Goal: Obtain resource: Download file/media

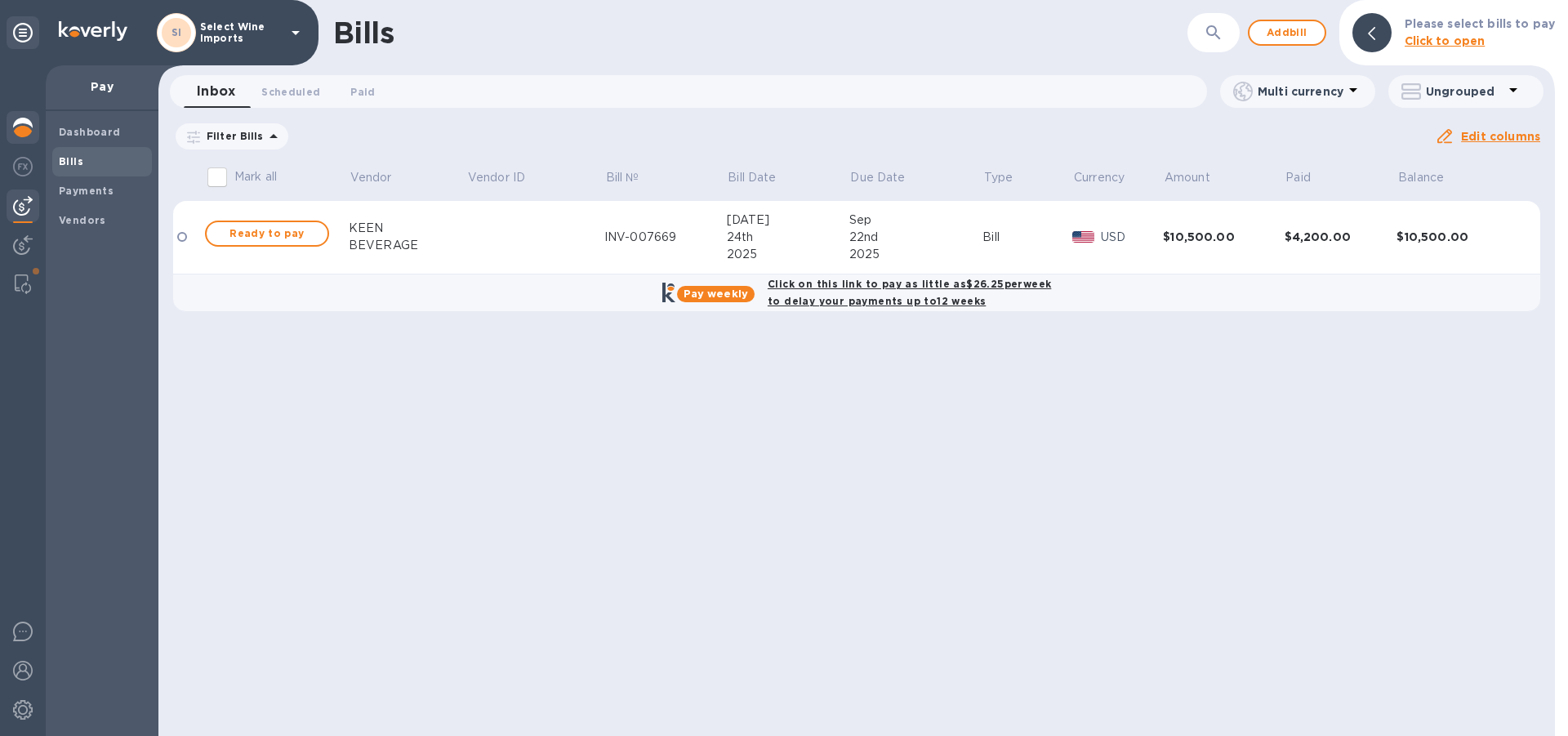
click at [23, 129] on img at bounding box center [22, 127] width 20 height 20
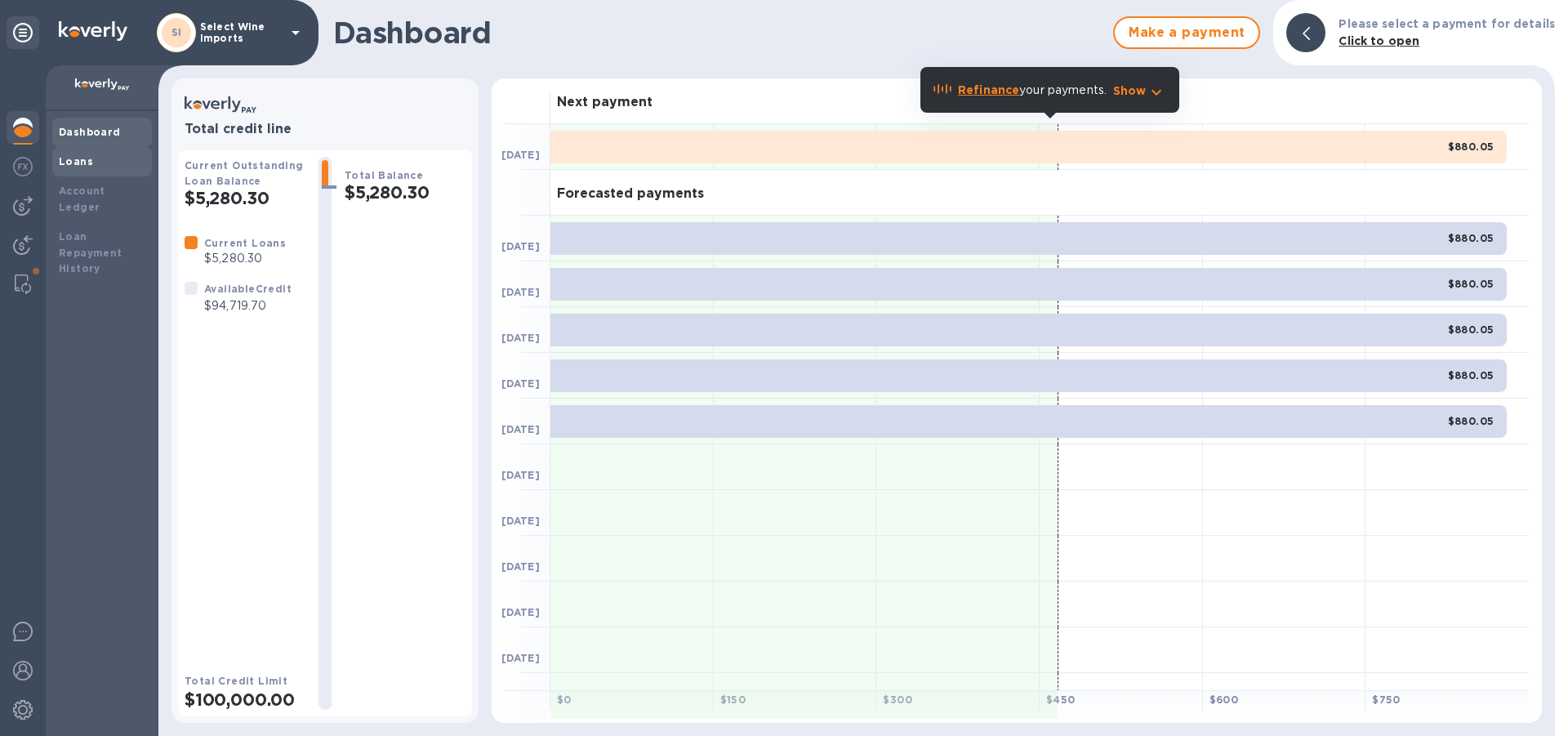
click at [81, 164] on b "Loans" at bounding box center [76, 162] width 35 height 12
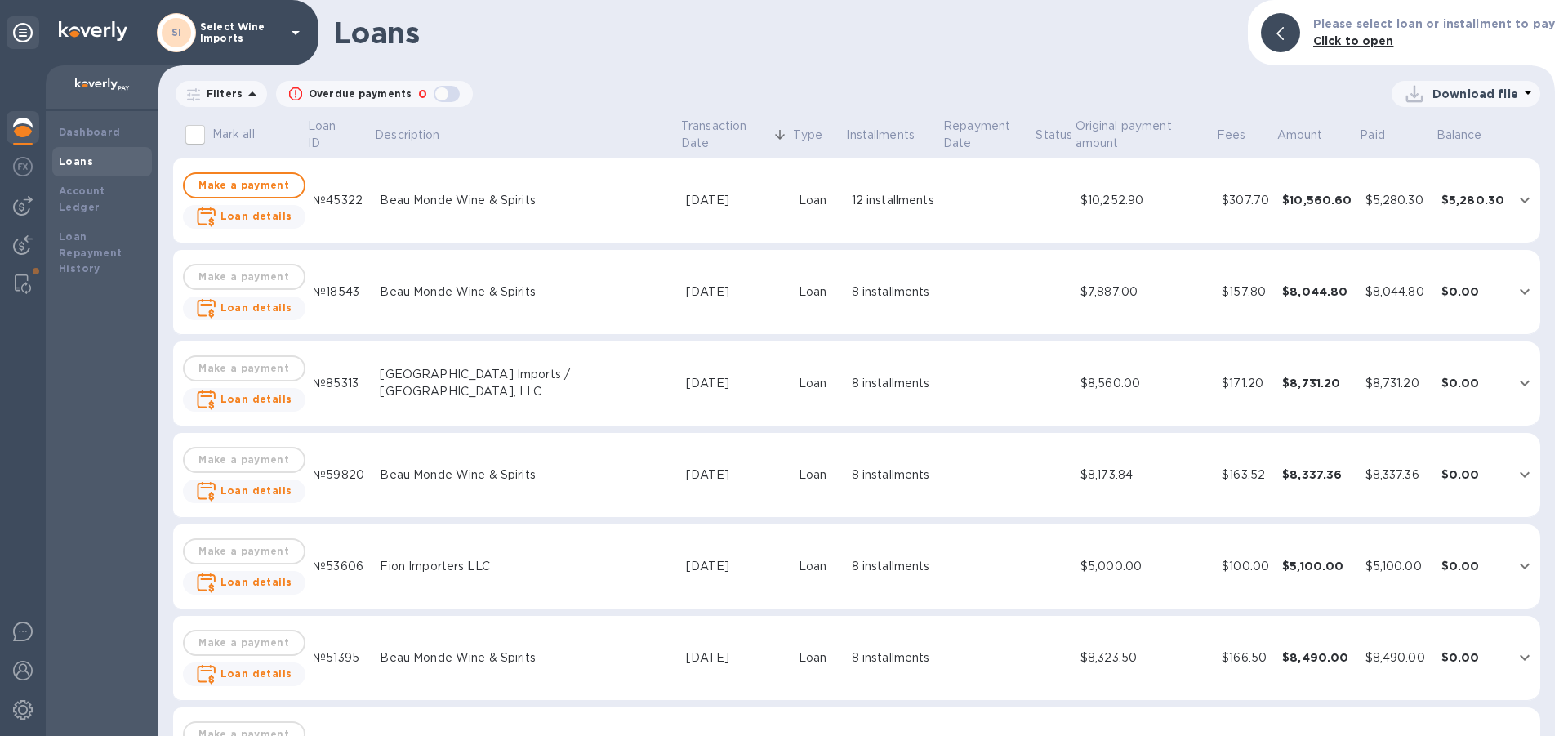
click at [222, 92] on p "Filters" at bounding box center [221, 93] width 42 height 14
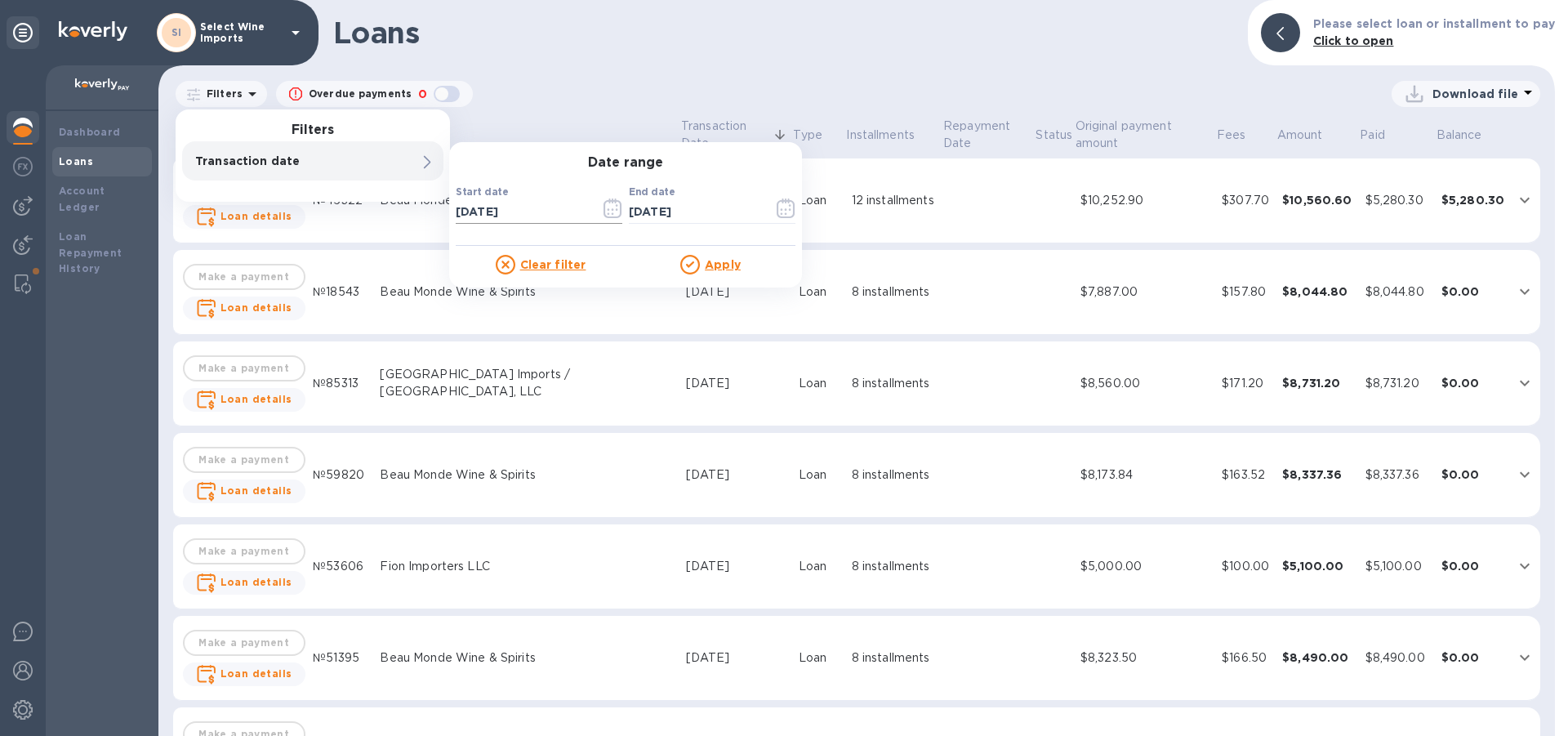
click at [610, 206] on icon "button" at bounding box center [613, 208] width 19 height 20
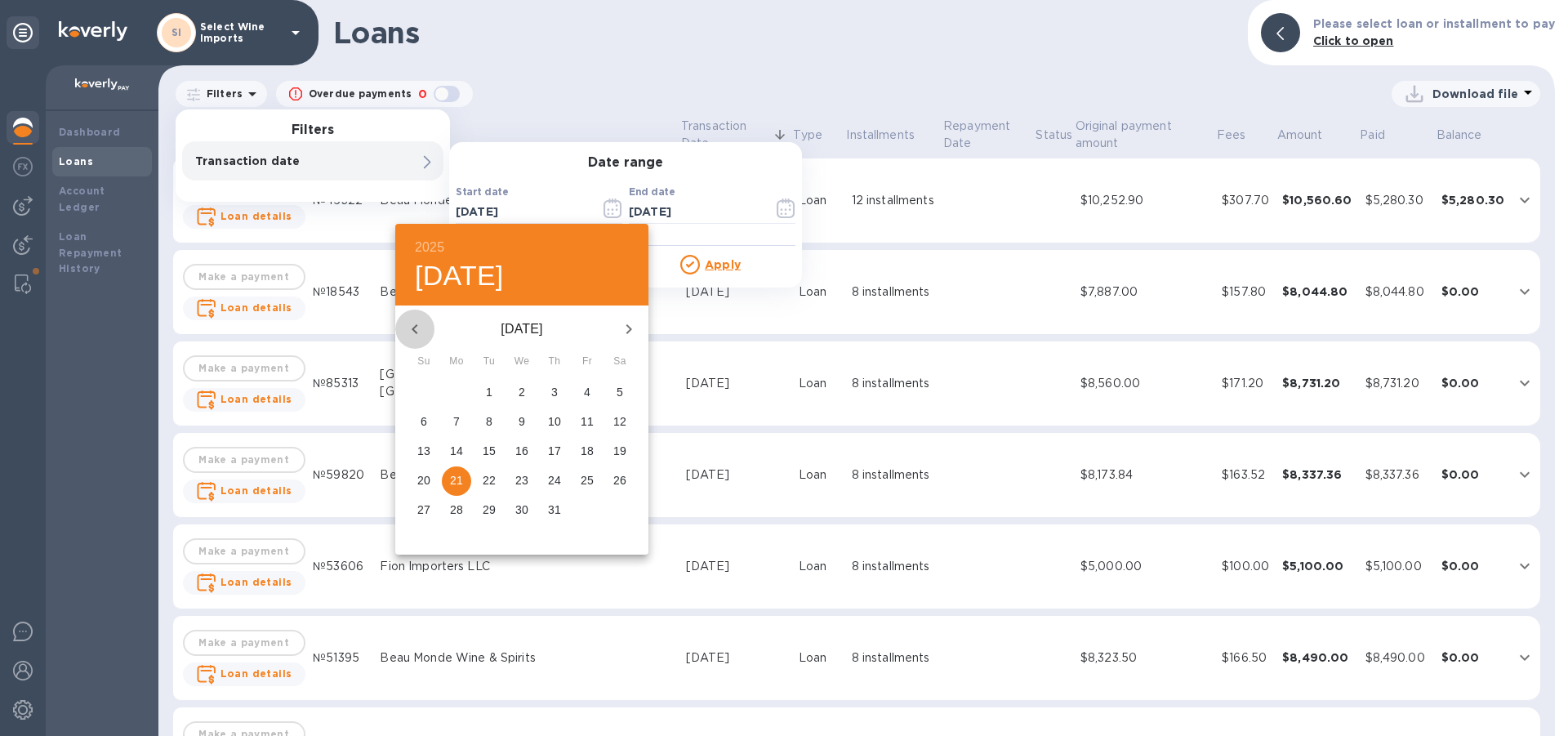
click at [416, 332] on icon "button" at bounding box center [414, 329] width 20 height 20
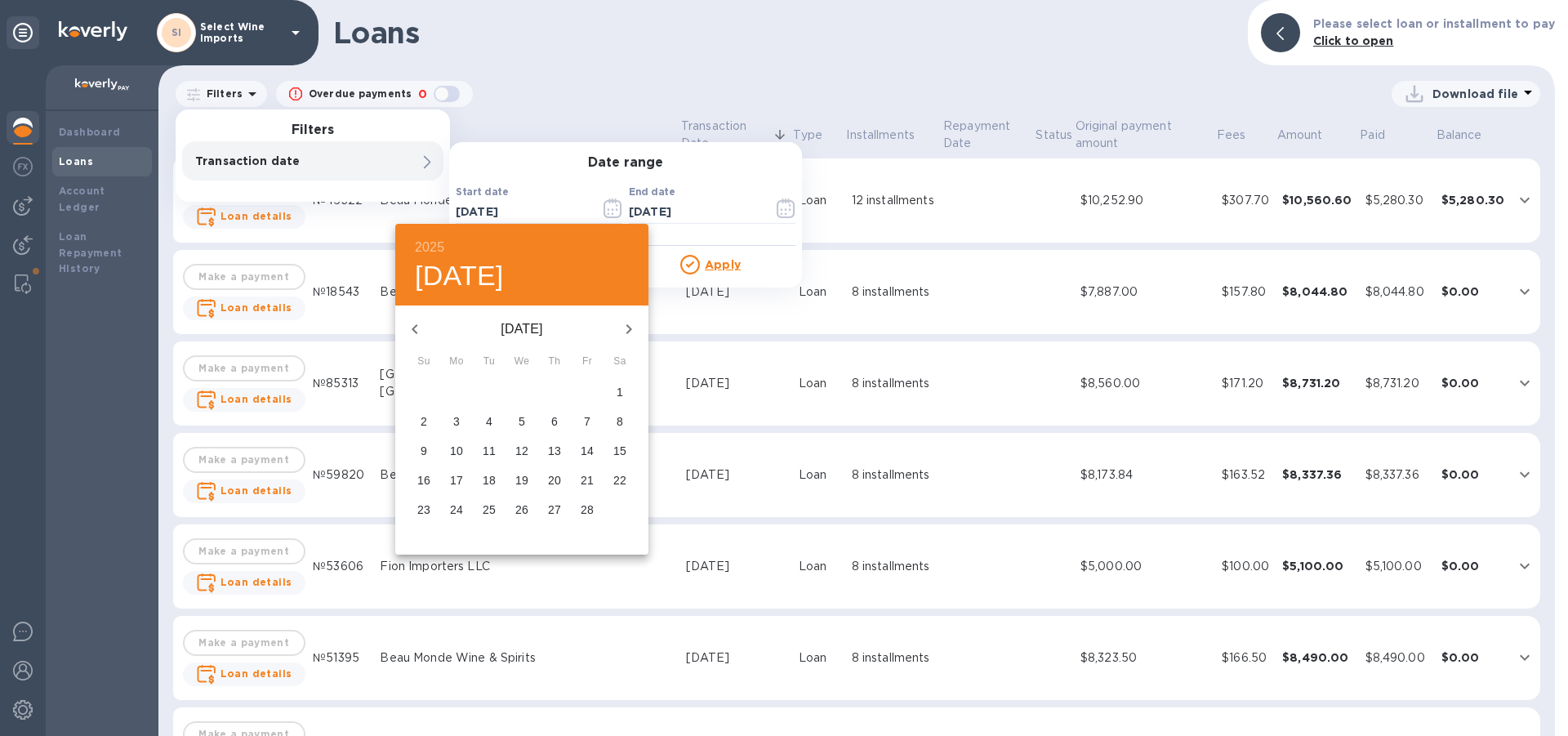
click at [416, 332] on icon "button" at bounding box center [414, 329] width 20 height 20
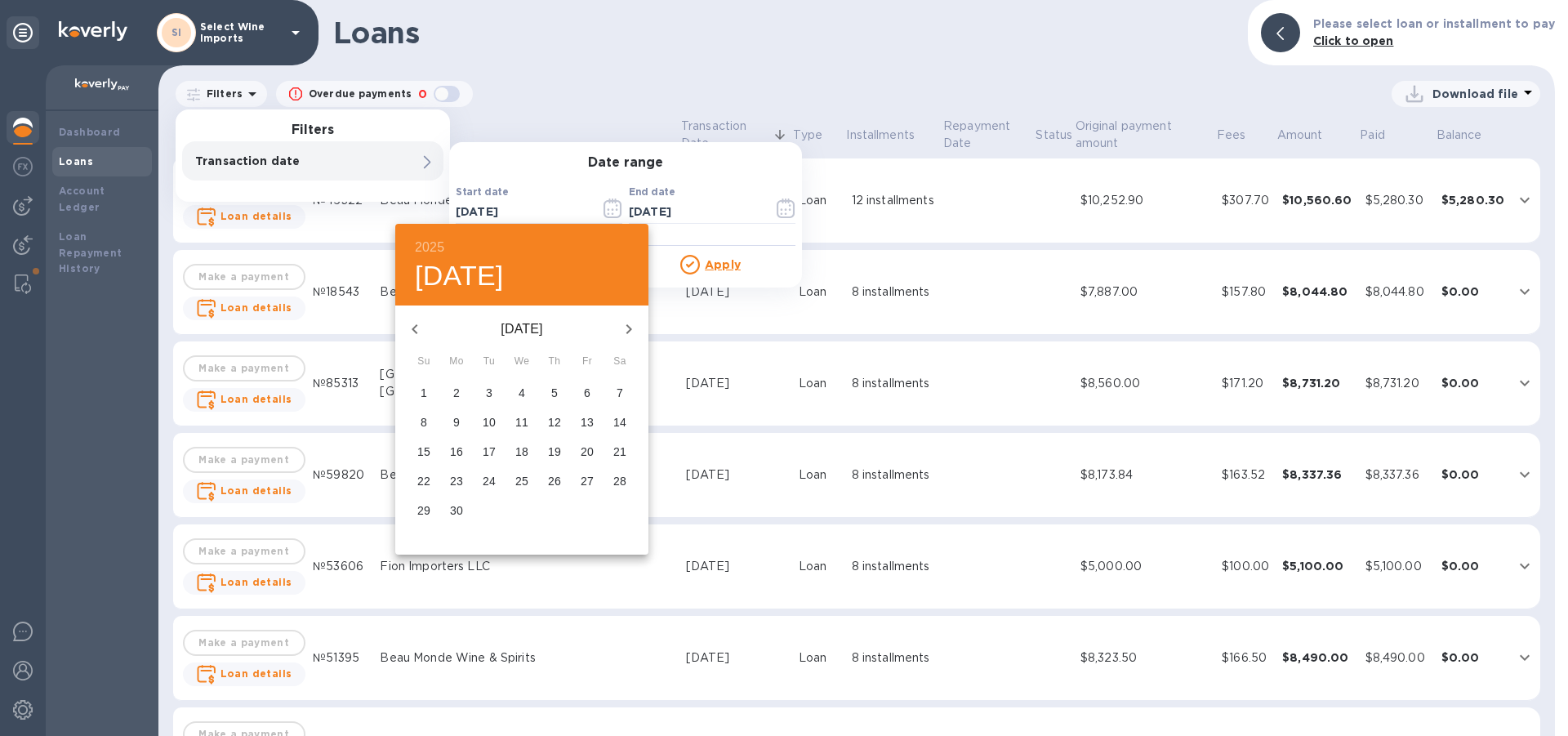
click at [416, 332] on icon "button" at bounding box center [414, 329] width 20 height 20
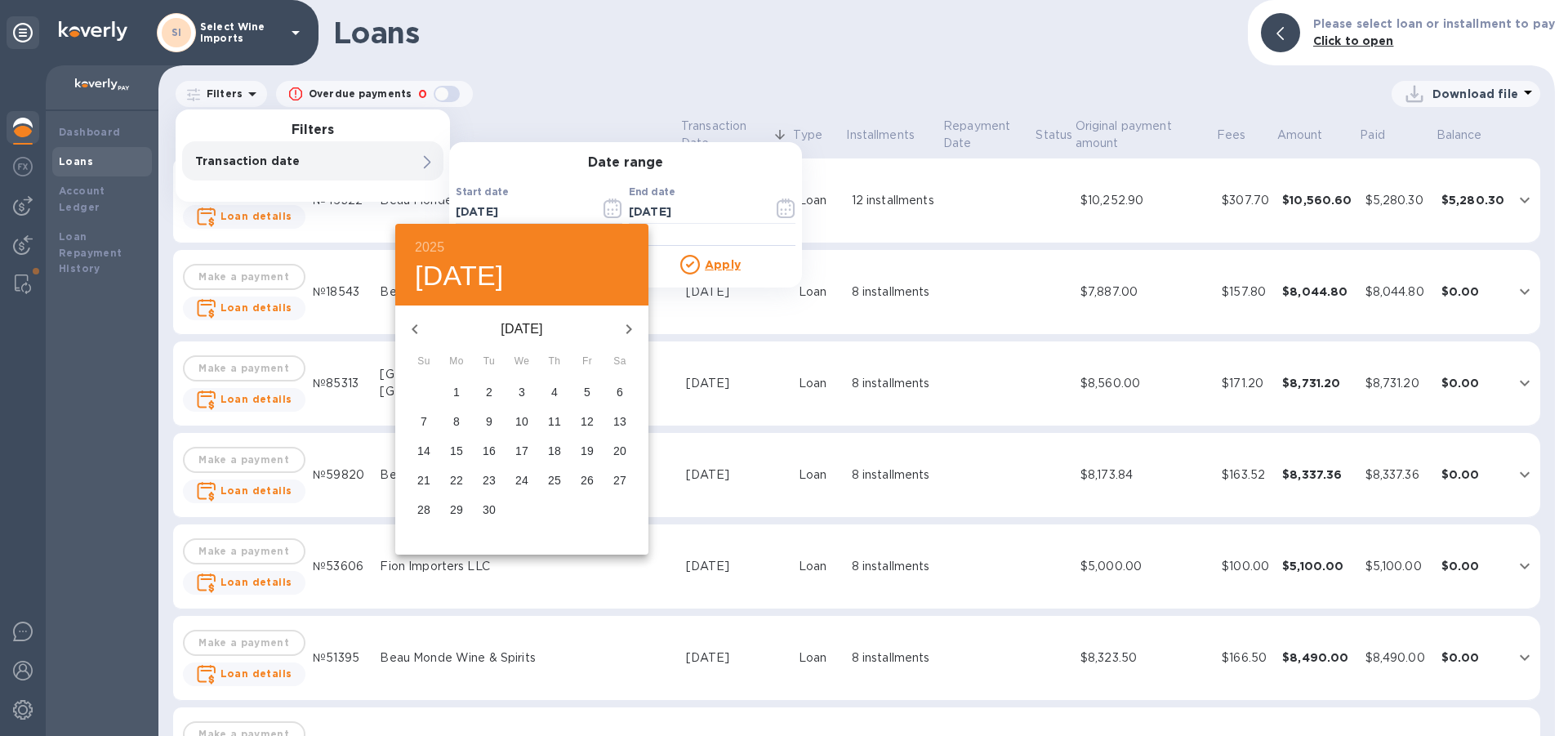
click at [416, 332] on icon "button" at bounding box center [414, 329] width 20 height 20
click at [454, 388] on p "1" at bounding box center [457, 392] width 7 height 16
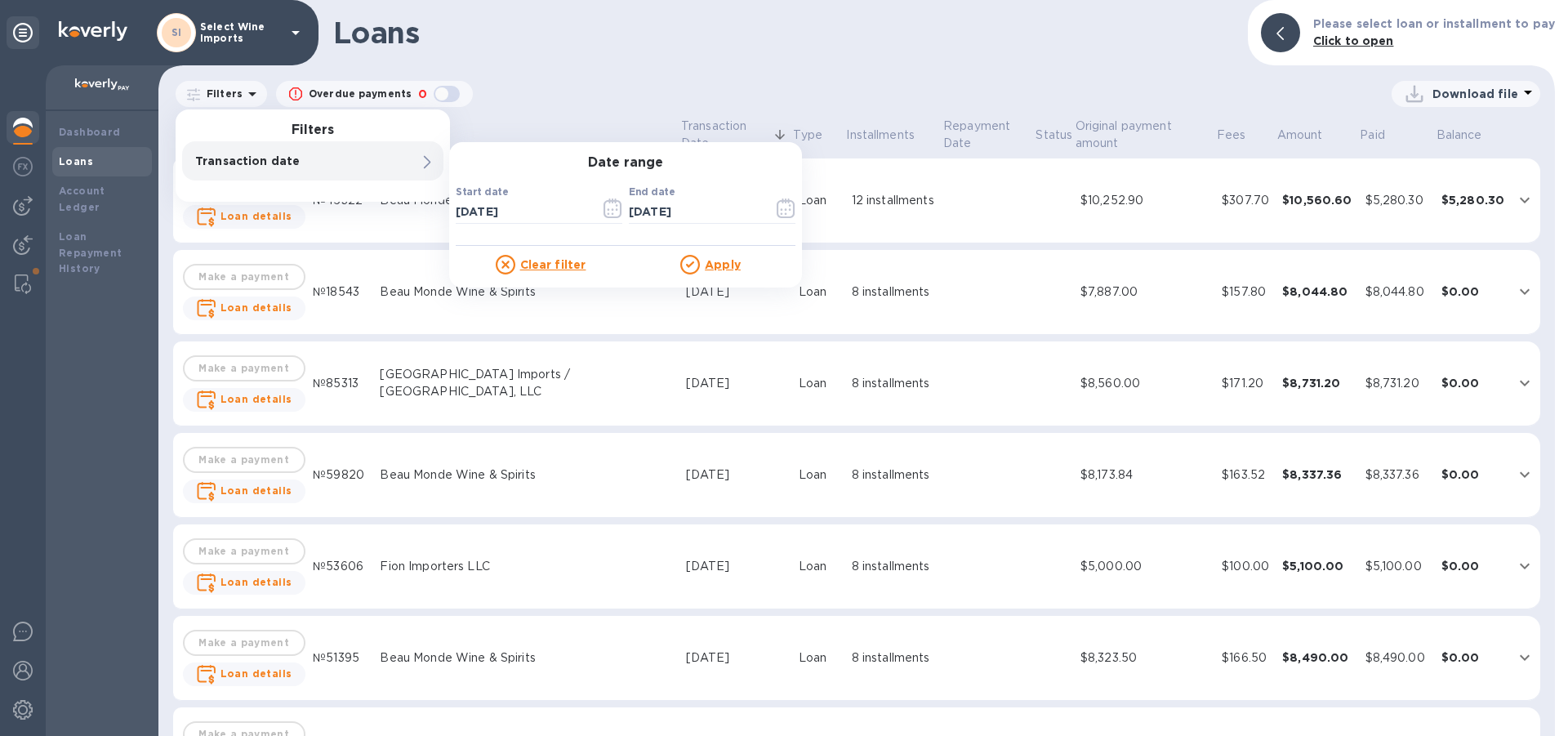
type input "[DATE]"
click at [782, 205] on icon "button" at bounding box center [787, 208] width 19 height 20
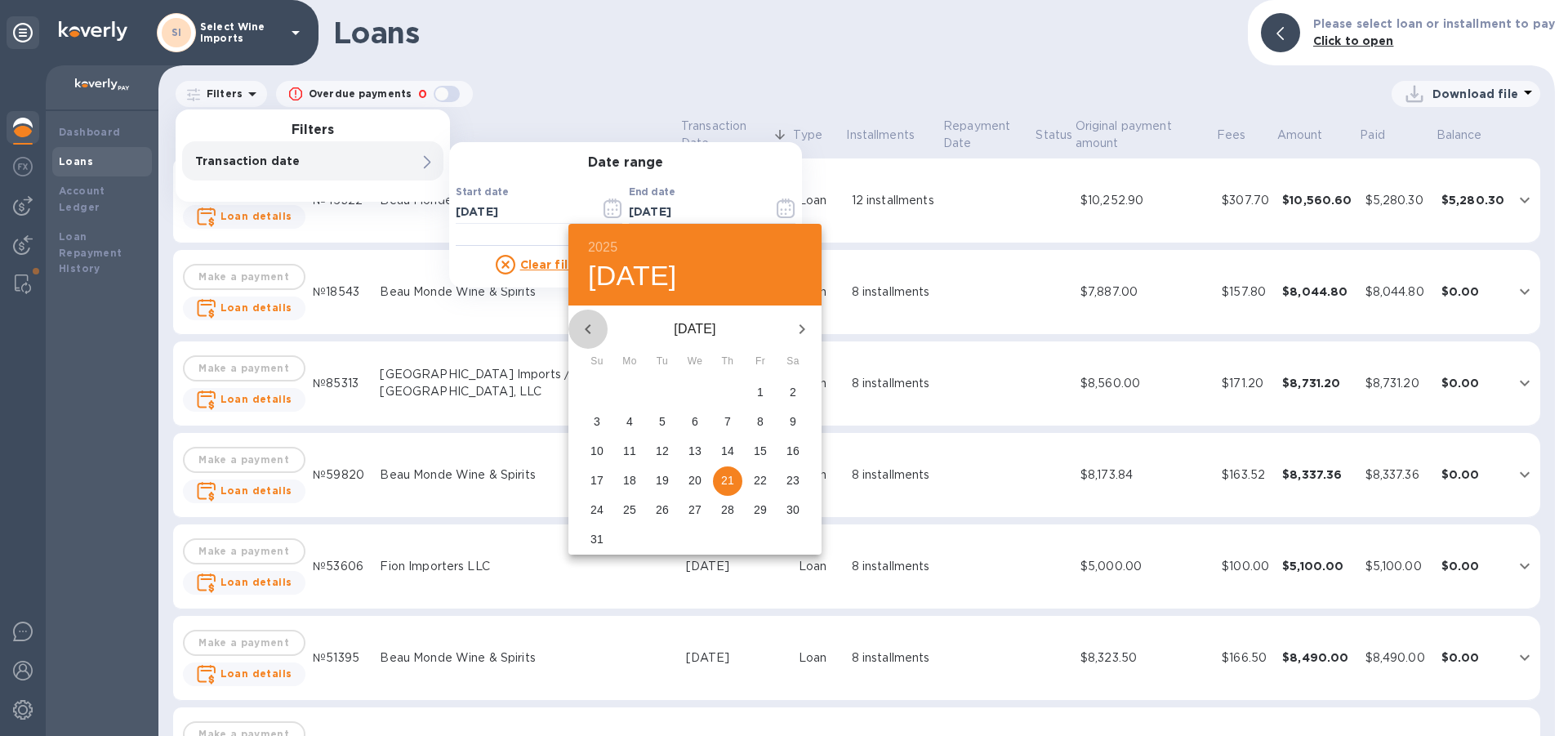
click at [590, 330] on icon "button" at bounding box center [588, 329] width 20 height 20
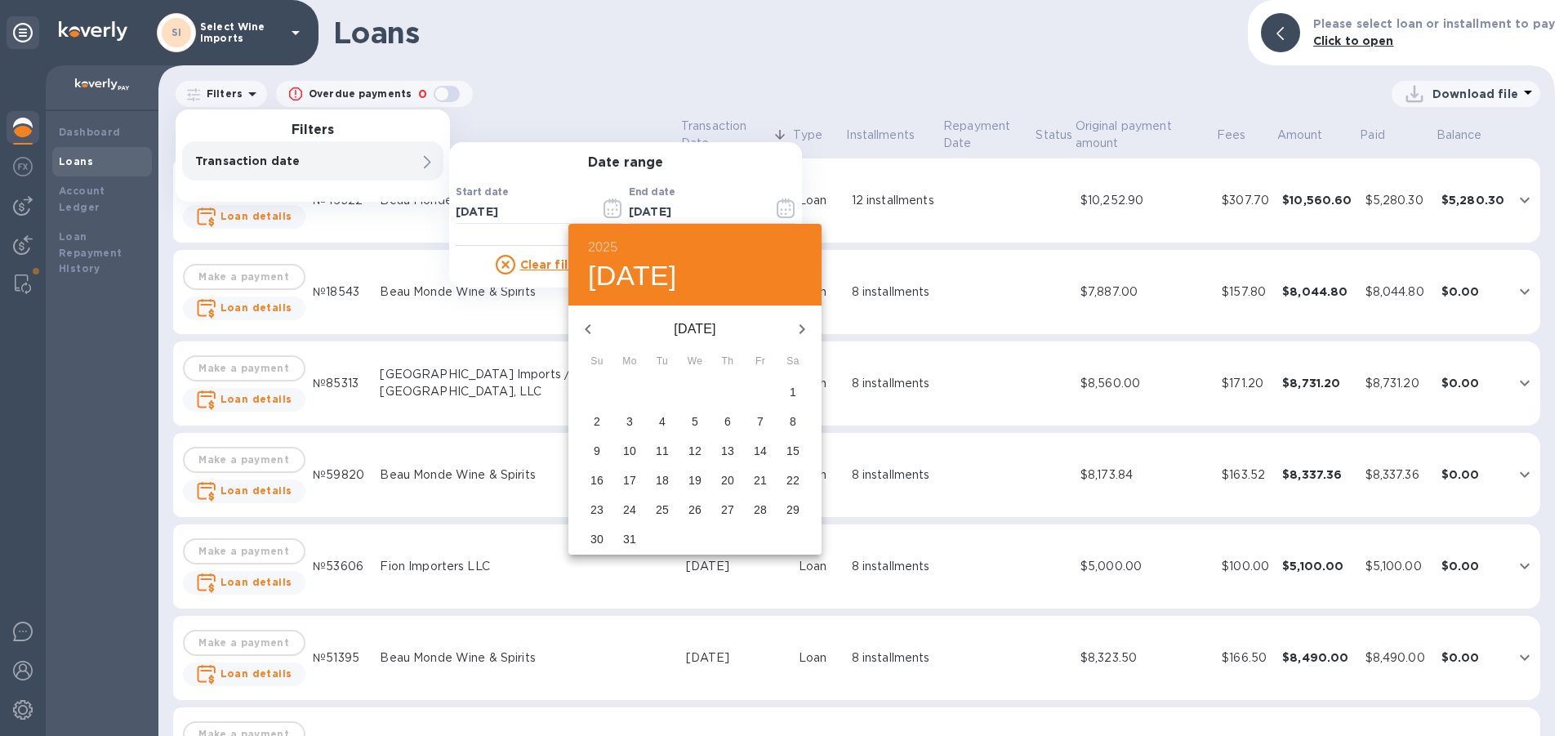
click at [590, 330] on icon "button" at bounding box center [588, 329] width 20 height 20
click at [664, 506] on p "31" at bounding box center [662, 510] width 13 height 16
type input "[DATE]"
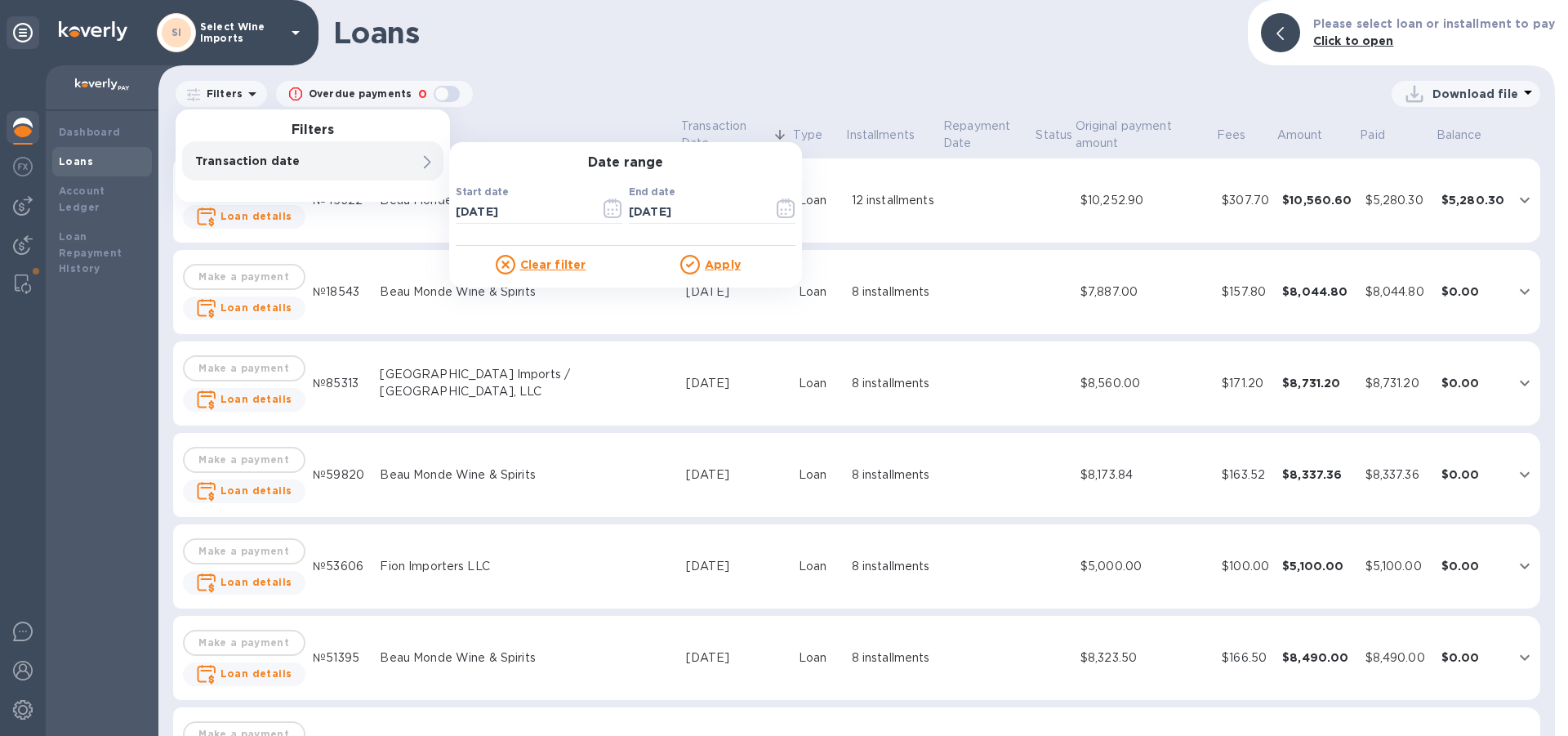
click at [720, 263] on u "Apply" at bounding box center [723, 264] width 36 height 13
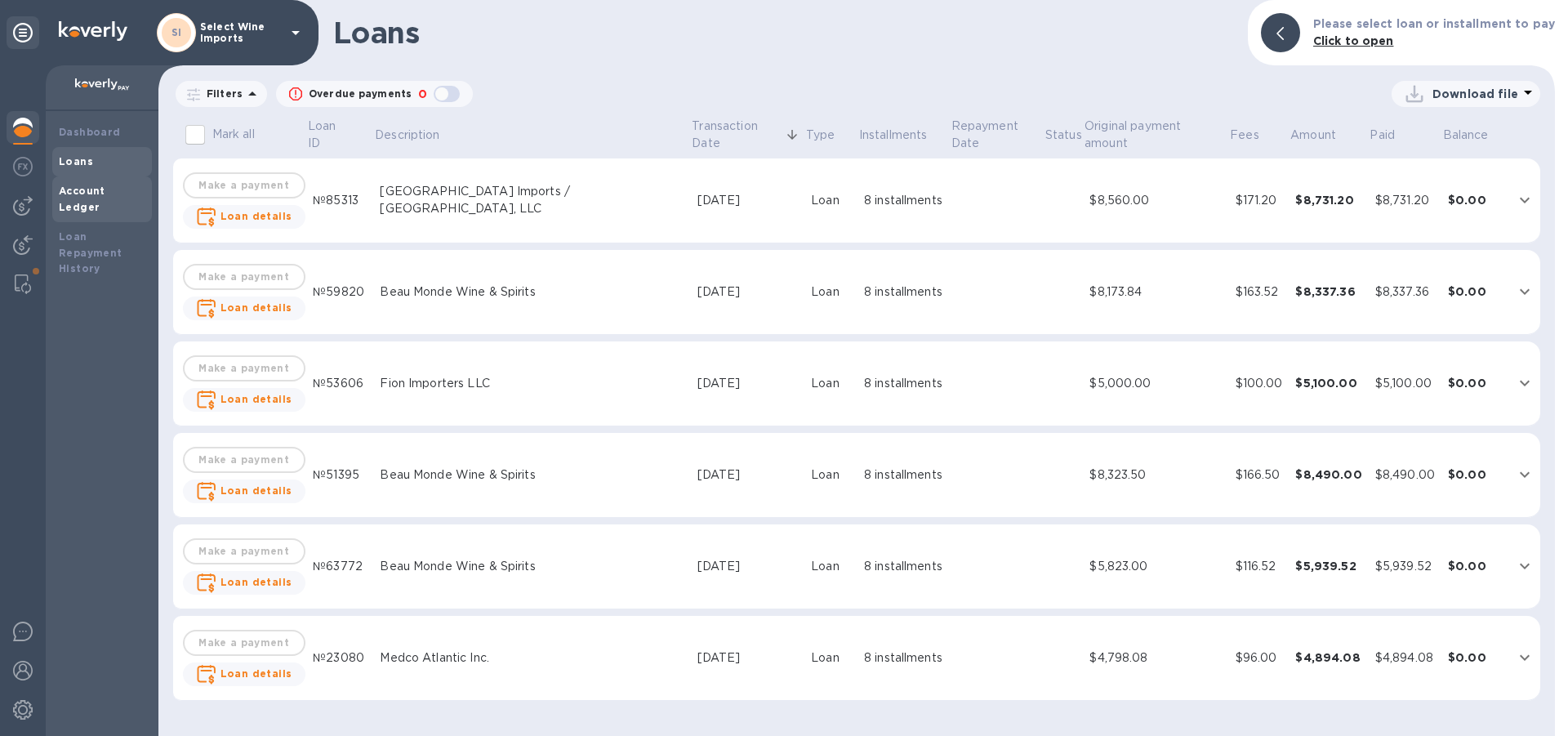
click at [105, 191] on b "Account Ledger" at bounding box center [82, 199] width 47 height 29
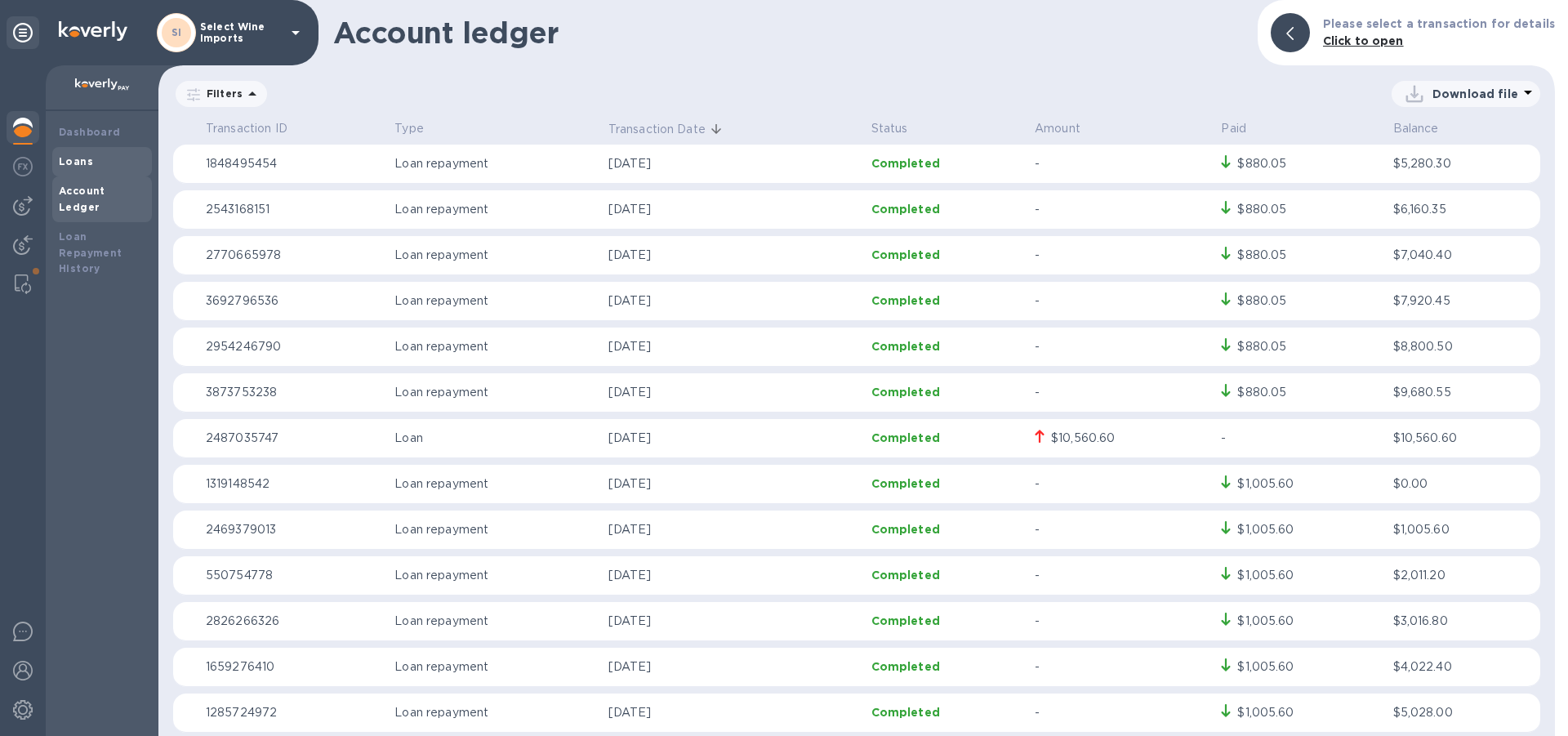
click at [85, 162] on b "Loans" at bounding box center [76, 162] width 35 height 12
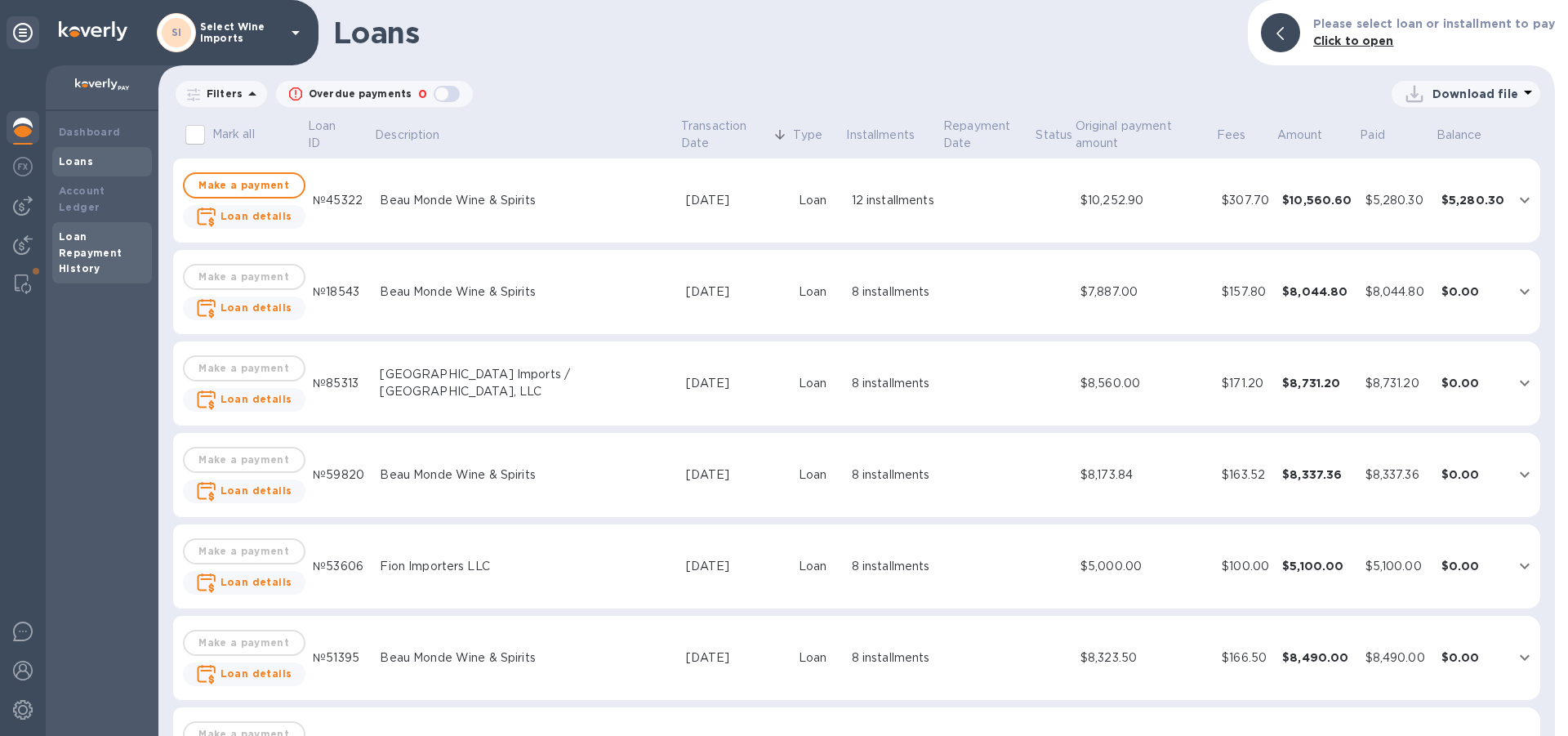
click at [89, 237] on b "Loan Repayment History" at bounding box center [91, 253] width 64 height 45
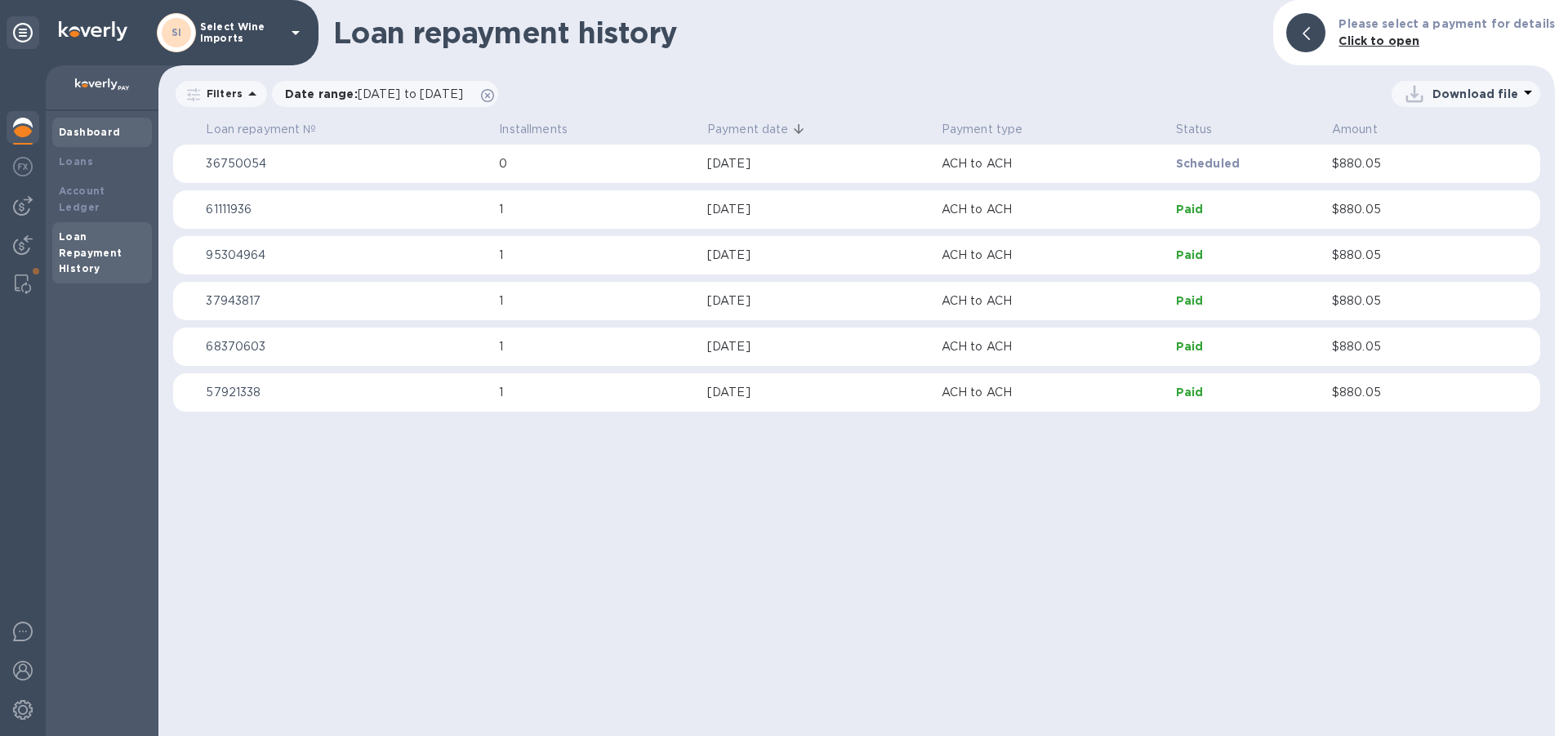
click at [89, 129] on b "Dashboard" at bounding box center [90, 132] width 62 height 12
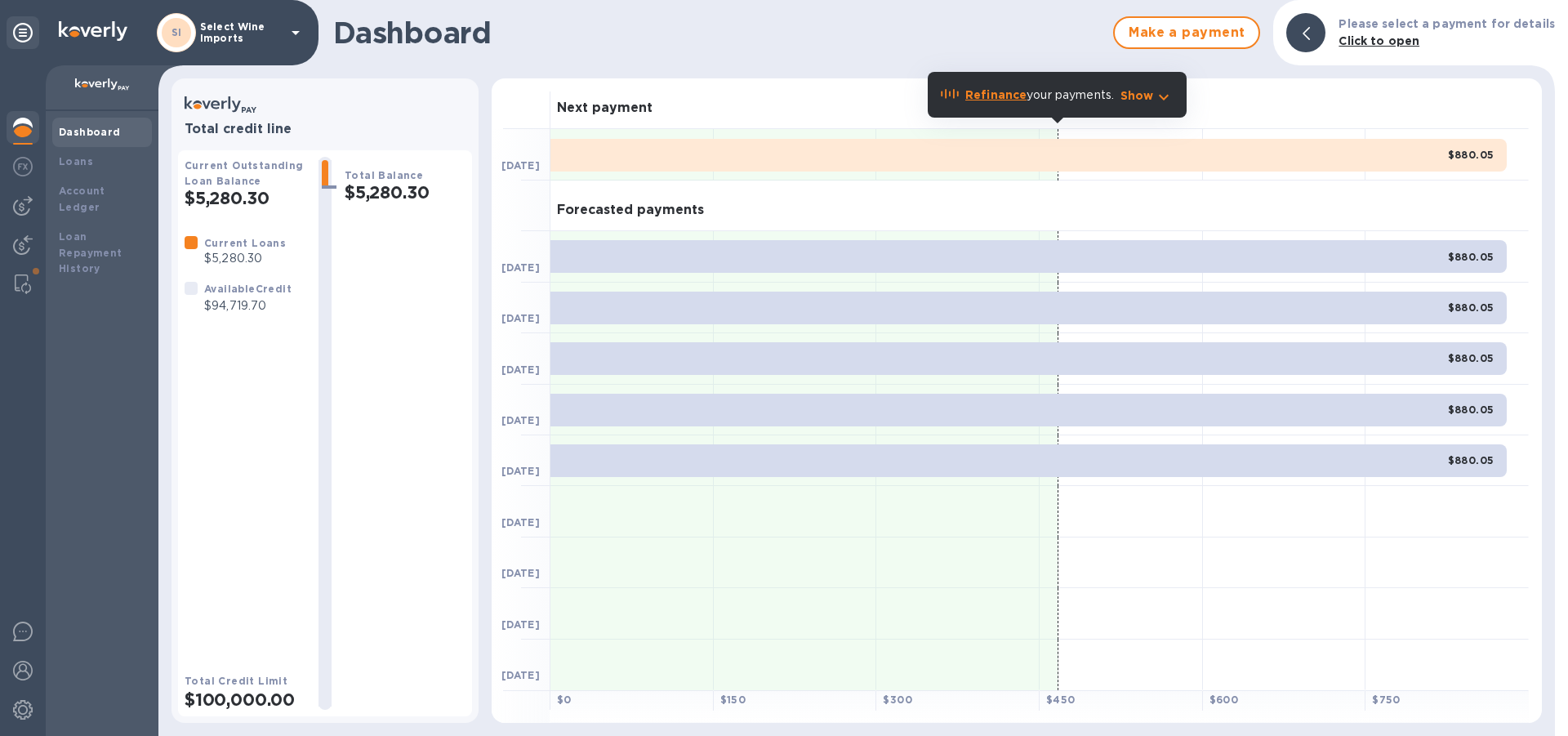
click at [1369, 41] on b "Click to open" at bounding box center [1379, 41] width 81 height 13
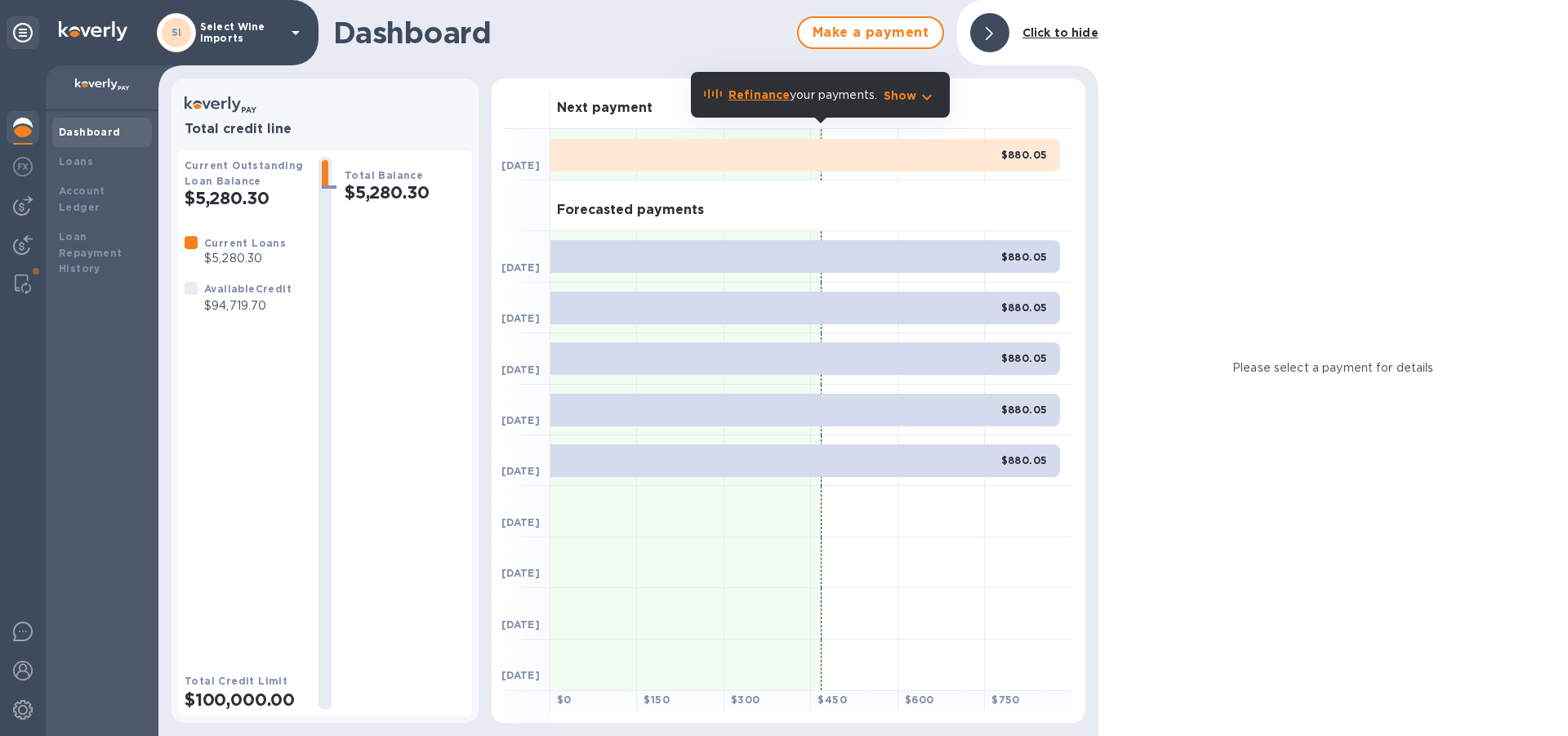
click at [1068, 32] on b "Click to hide" at bounding box center [1060, 32] width 76 height 13
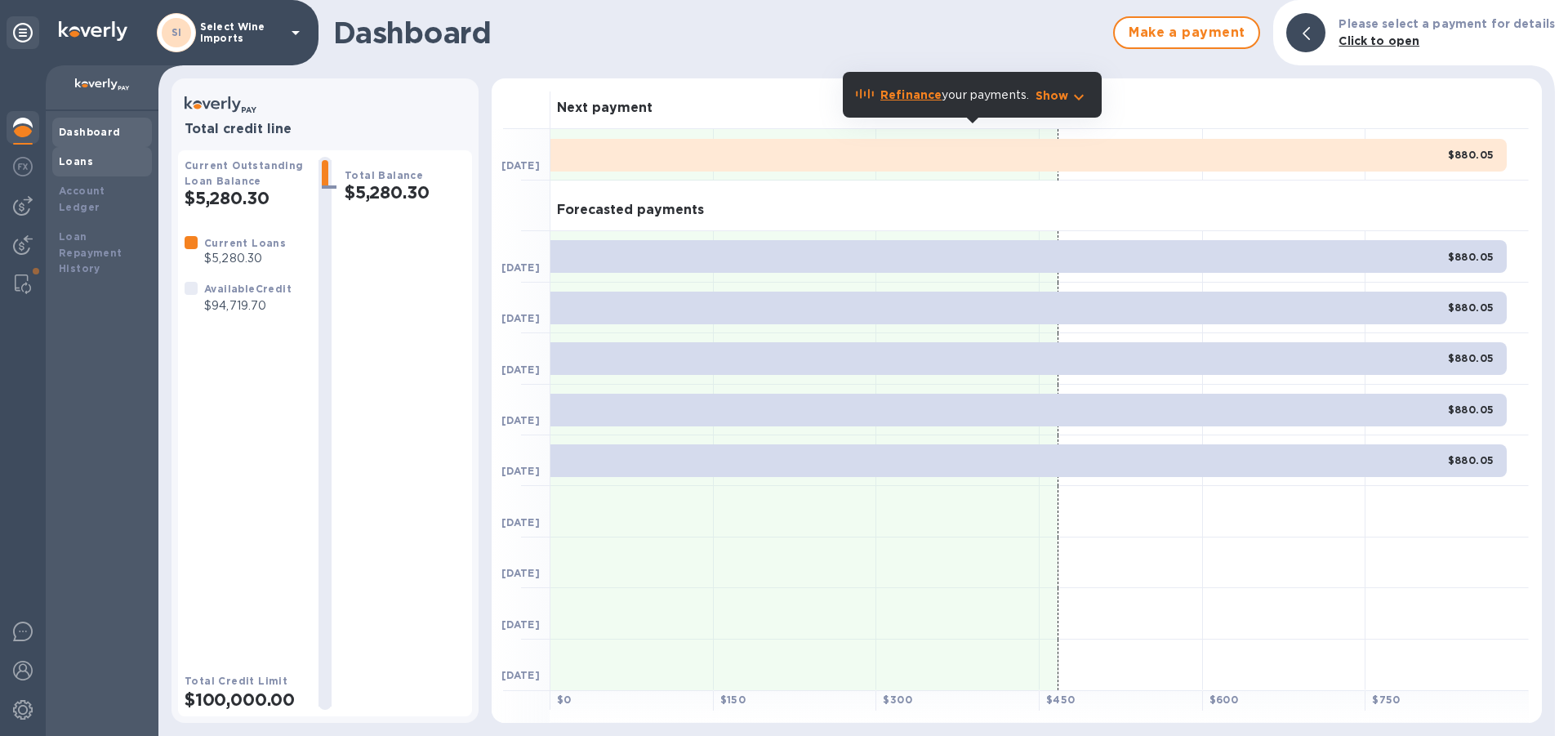
click at [76, 159] on b "Loans" at bounding box center [76, 162] width 35 height 12
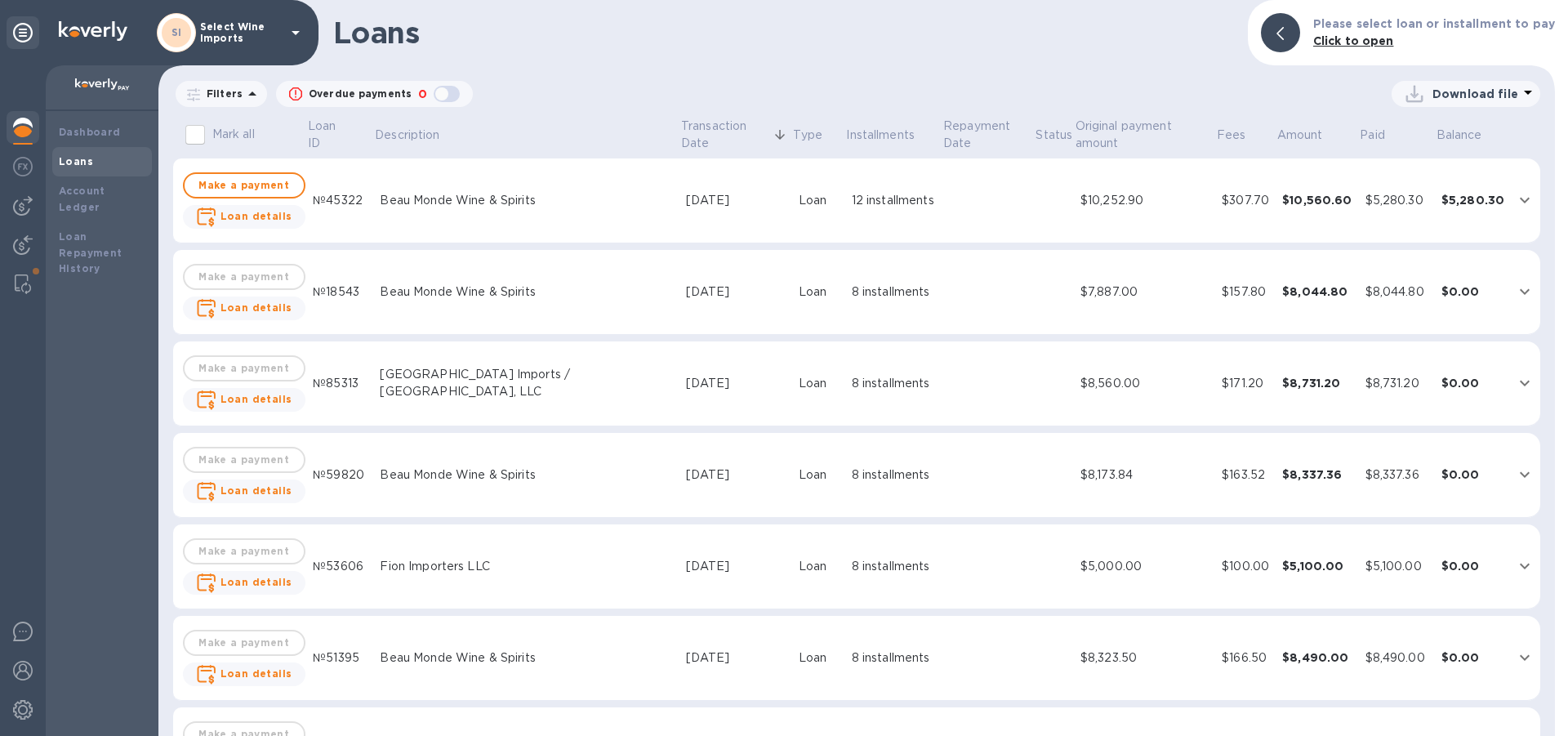
click at [1479, 92] on p "Download file" at bounding box center [1475, 93] width 85 height 16
click at [764, 35] on div at bounding box center [784, 368] width 1568 height 736
click at [218, 96] on p "Filters" at bounding box center [221, 93] width 42 height 14
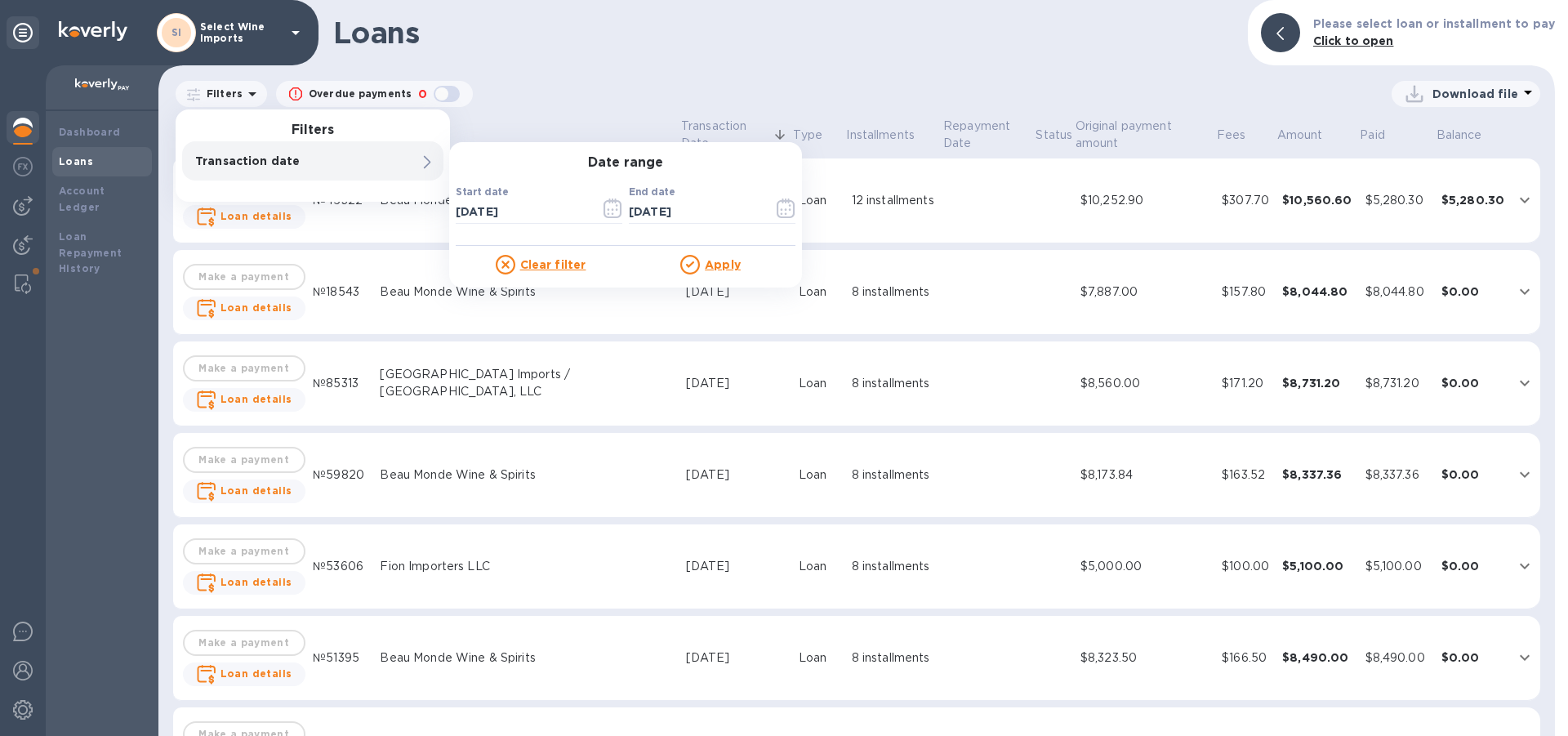
click at [404, 165] on div "Transaction date" at bounding box center [313, 161] width 262 height 39
click at [537, 213] on input "[DATE]" at bounding box center [522, 212] width 131 height 24
drag, startPoint x: 537, startPoint y: 213, endPoint x: 323, endPoint y: 213, distance: 214.0
click at [456, 213] on input "[DATE]" at bounding box center [522, 212] width 131 height 24
type input "[DATE]"
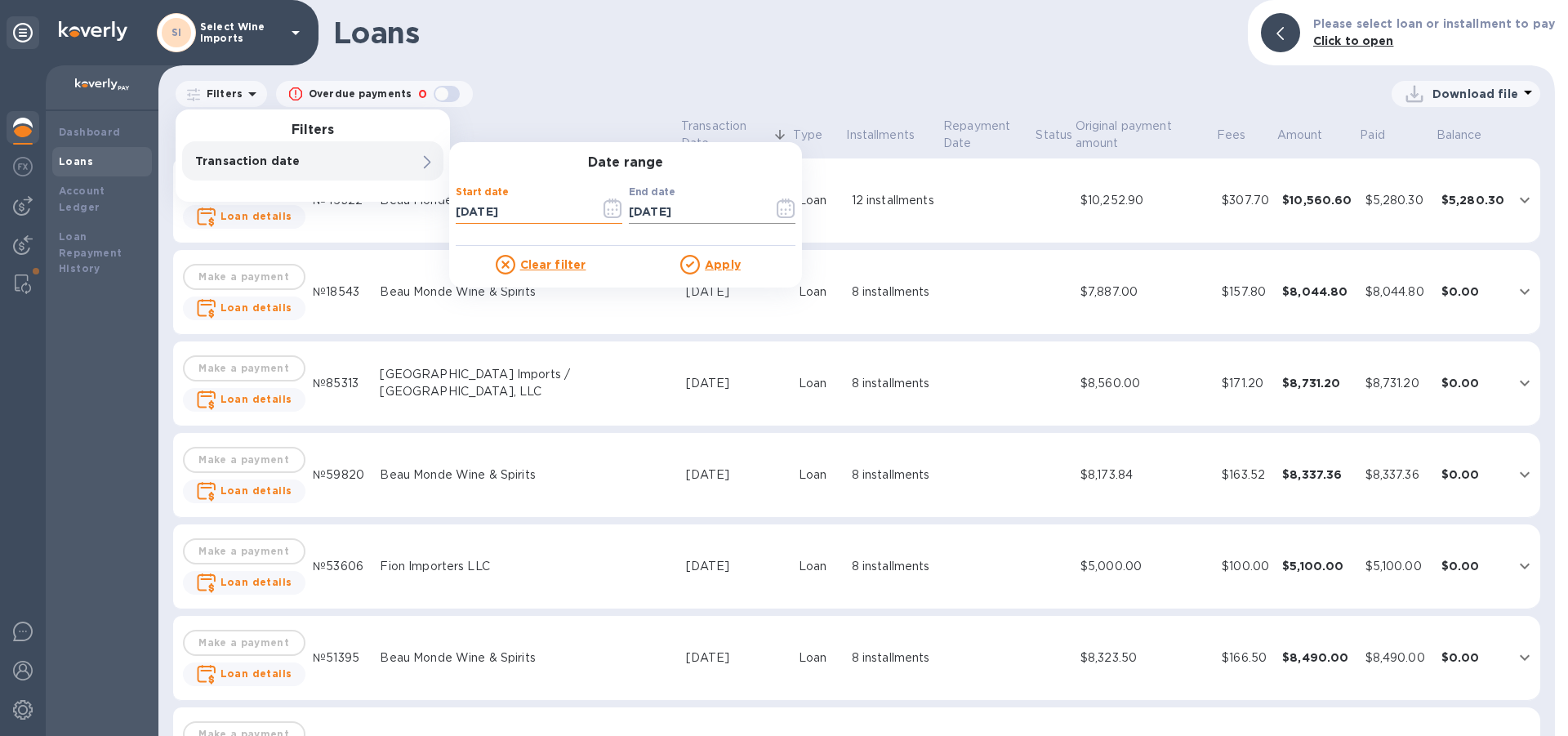
click at [702, 213] on input "[DATE]" at bounding box center [694, 212] width 131 height 24
click at [708, 206] on input "[DATE]" at bounding box center [694, 212] width 131 height 24
drag, startPoint x: 720, startPoint y: 214, endPoint x: 534, endPoint y: 204, distance: 186.3
click at [629, 204] on input "[DATE]" at bounding box center [694, 212] width 131 height 24
type input "12/31/2924"
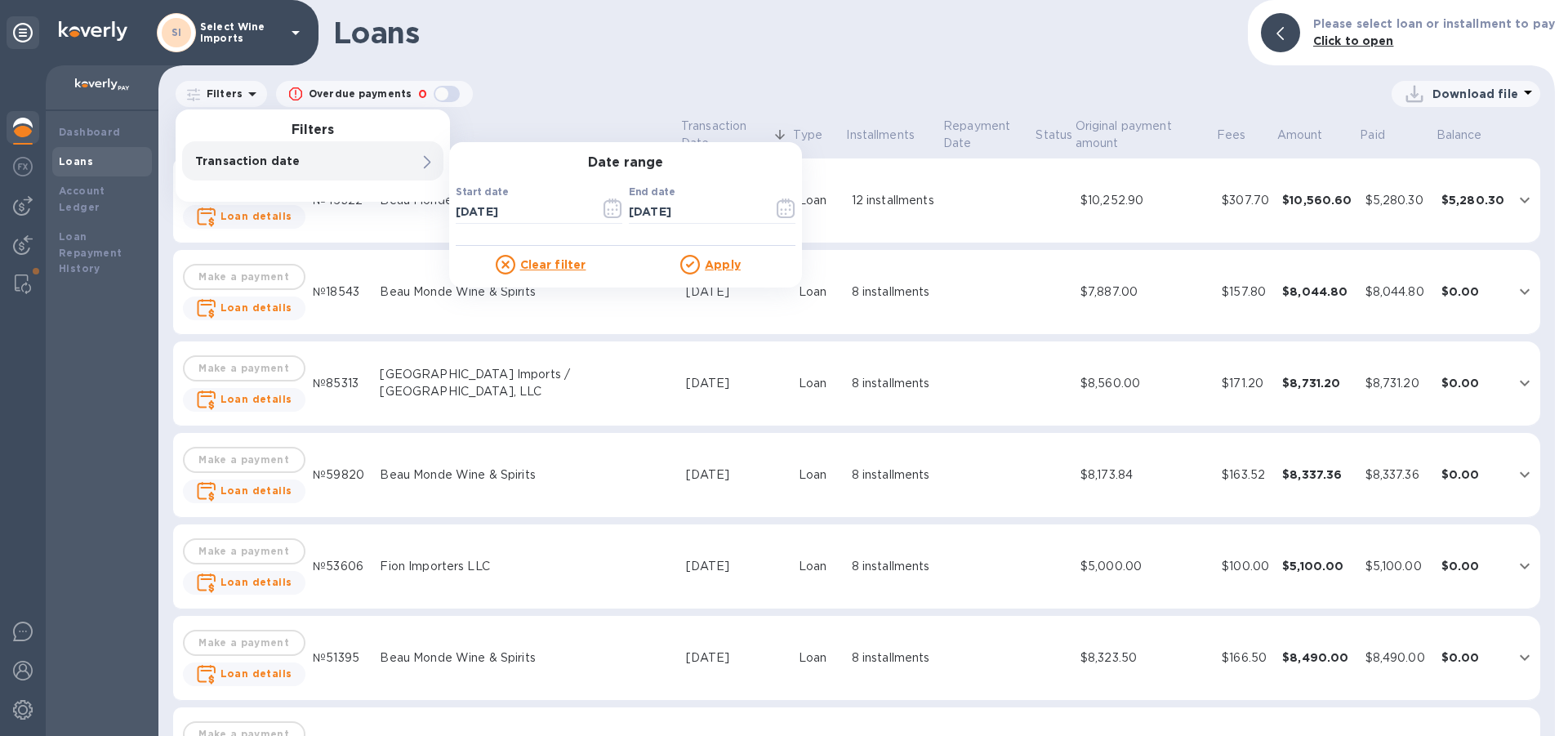
click at [711, 265] on u "Apply" at bounding box center [723, 264] width 36 height 13
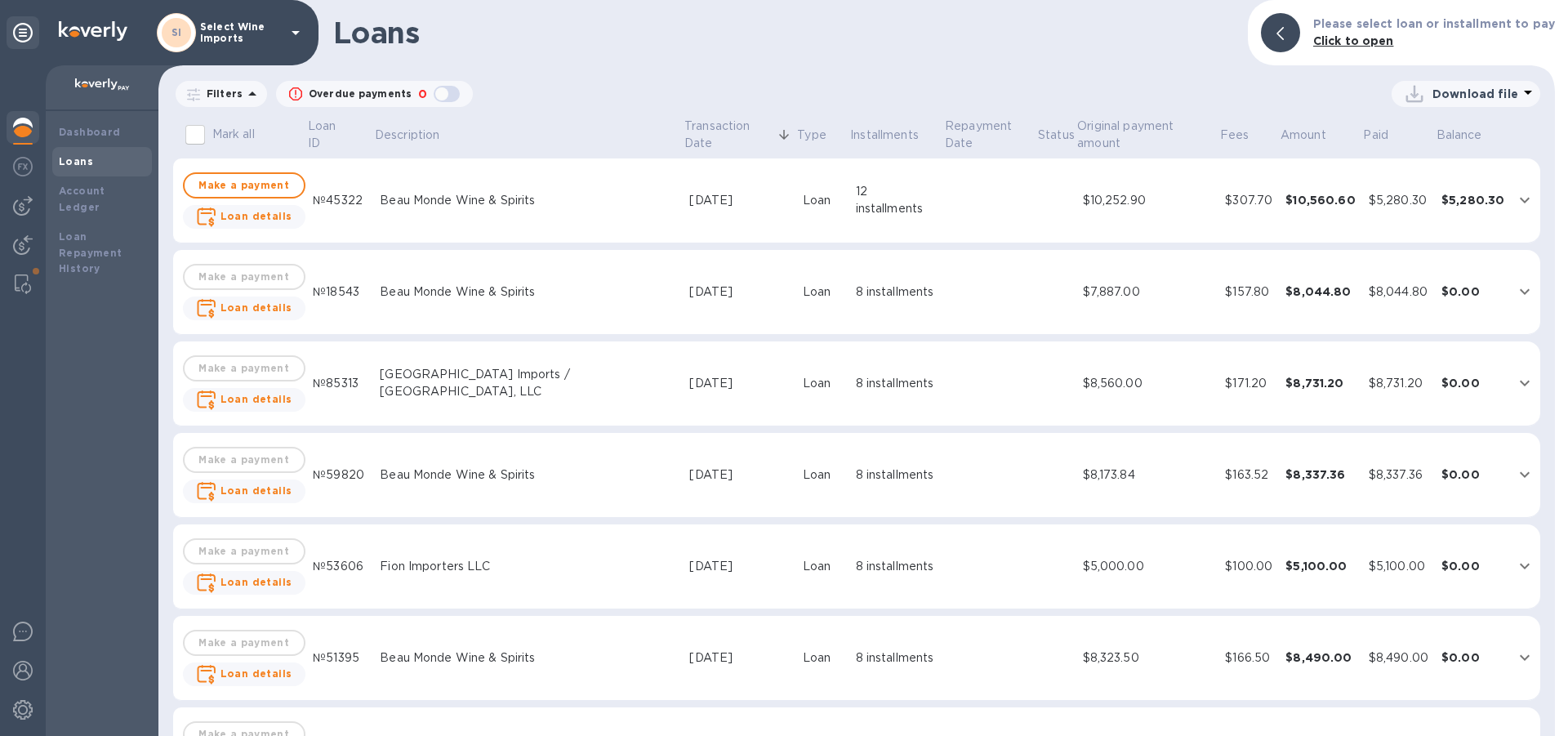
click at [0, 0] on span "01/01/2024 to 12/31/2924" at bounding box center [0, 0] width 0 height 0
click at [0, 0] on icon "button" at bounding box center [0, 0] width 0 height 0
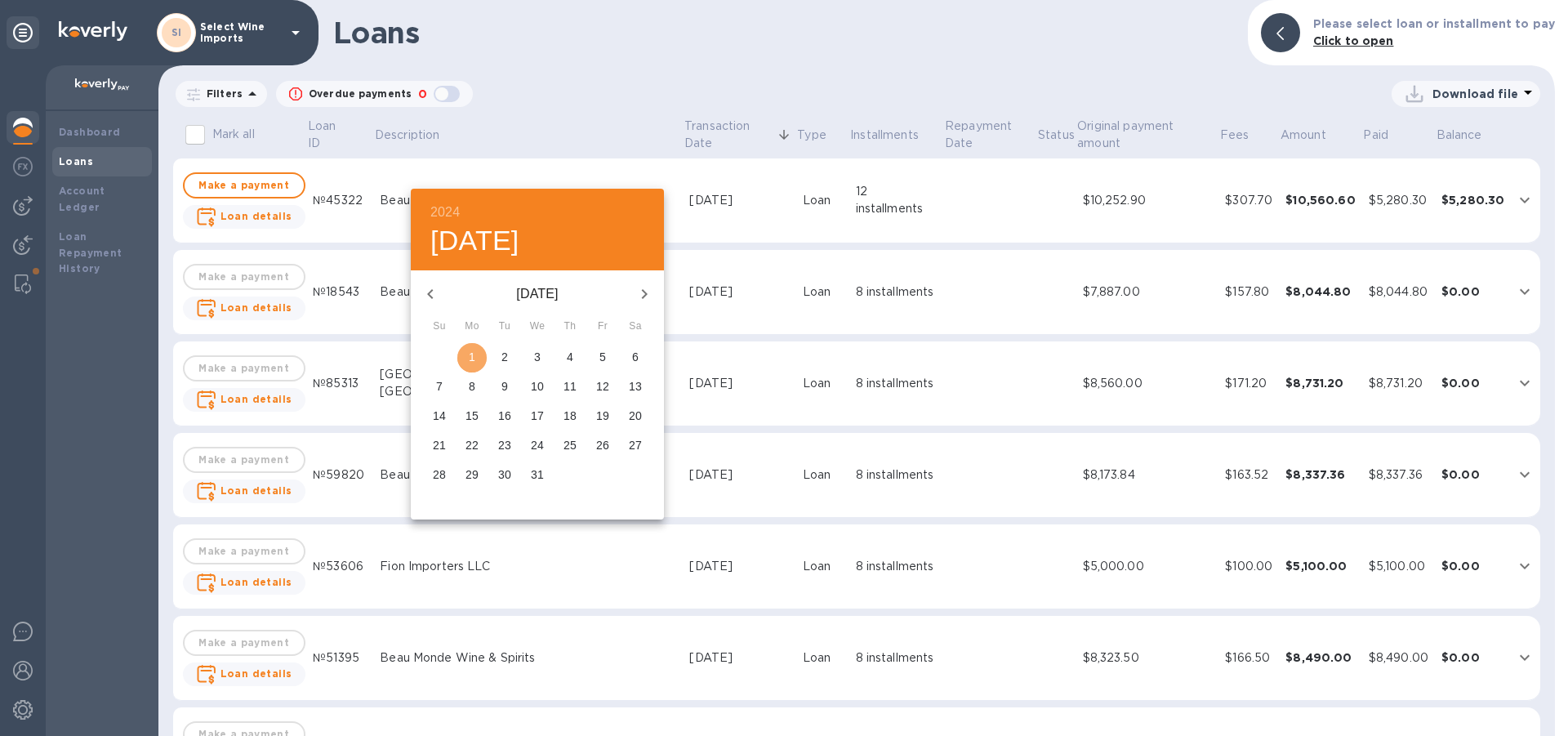
click at [471, 349] on button "1" at bounding box center [472, 358] width 29 height 29
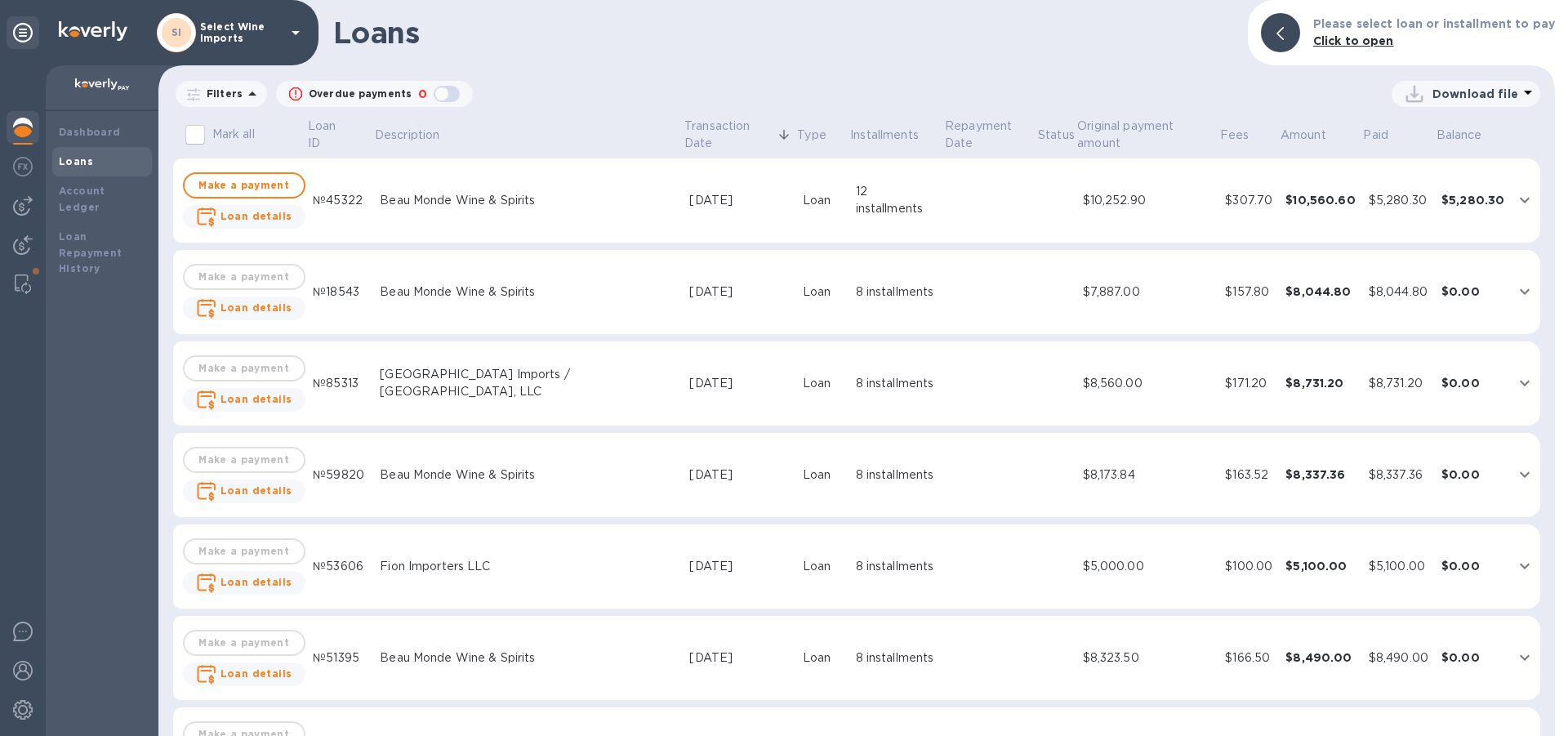
click at [0, 0] on icon "button" at bounding box center [0, 0] width 0 height 0
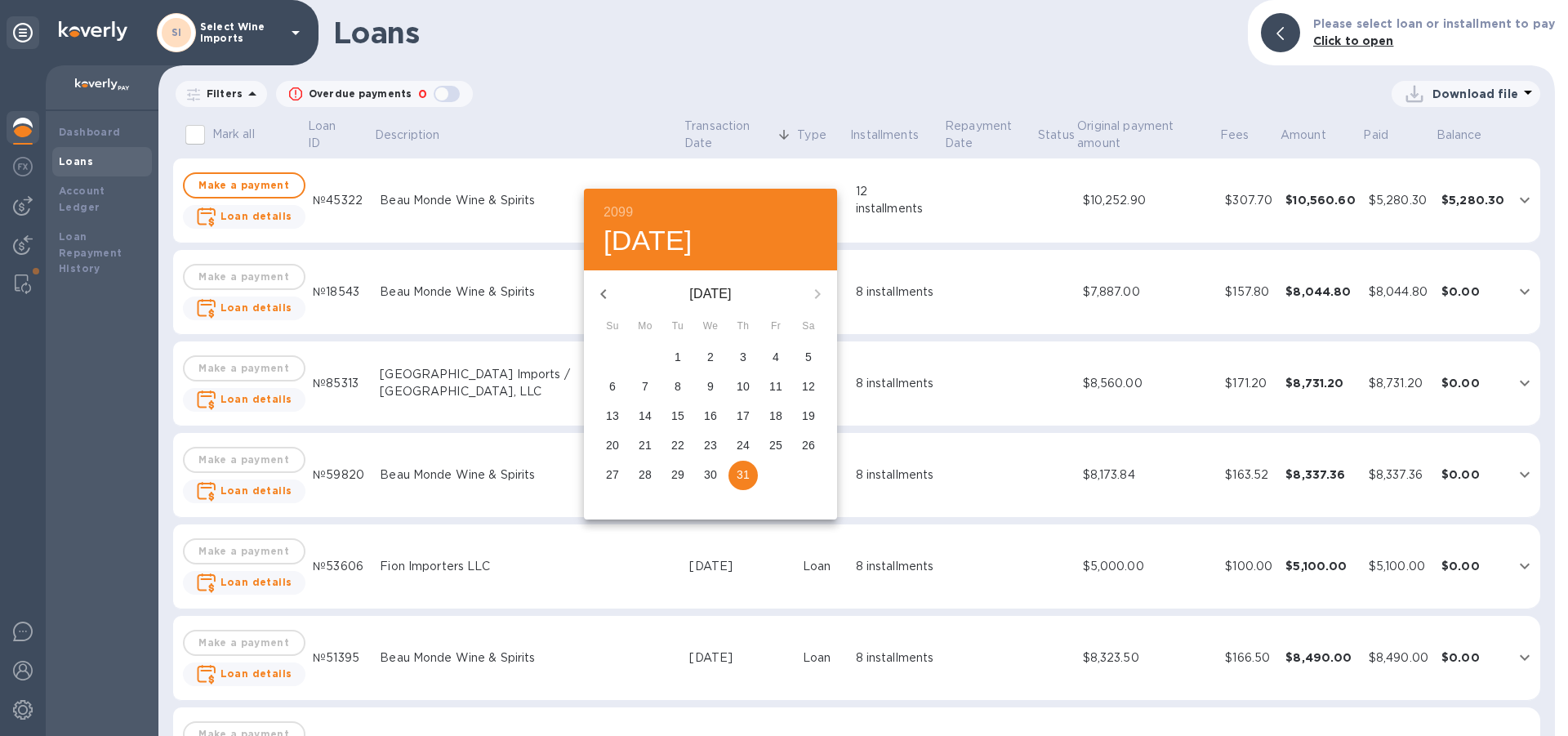
click at [737, 473] on span "31" at bounding box center [743, 474] width 29 height 16
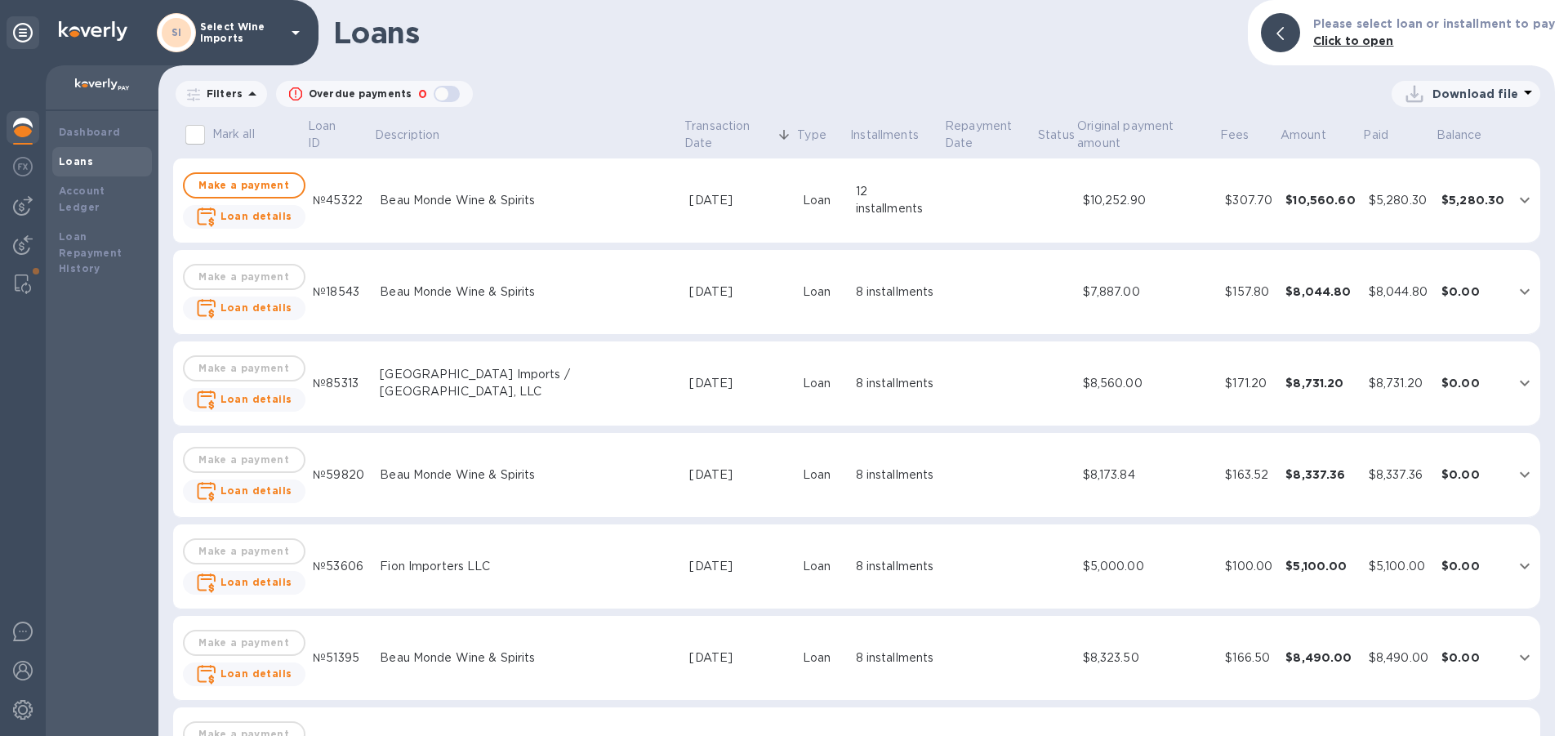
drag, startPoint x: 723, startPoint y: 174, endPoint x: 700, endPoint y: 179, distance: 23.5
click at [0, 0] on input "12/31/2099" at bounding box center [0, 0] width 0 height 0
type input "[DATE]"
click at [0, 0] on u "Apply" at bounding box center [0, 0] width 0 height 0
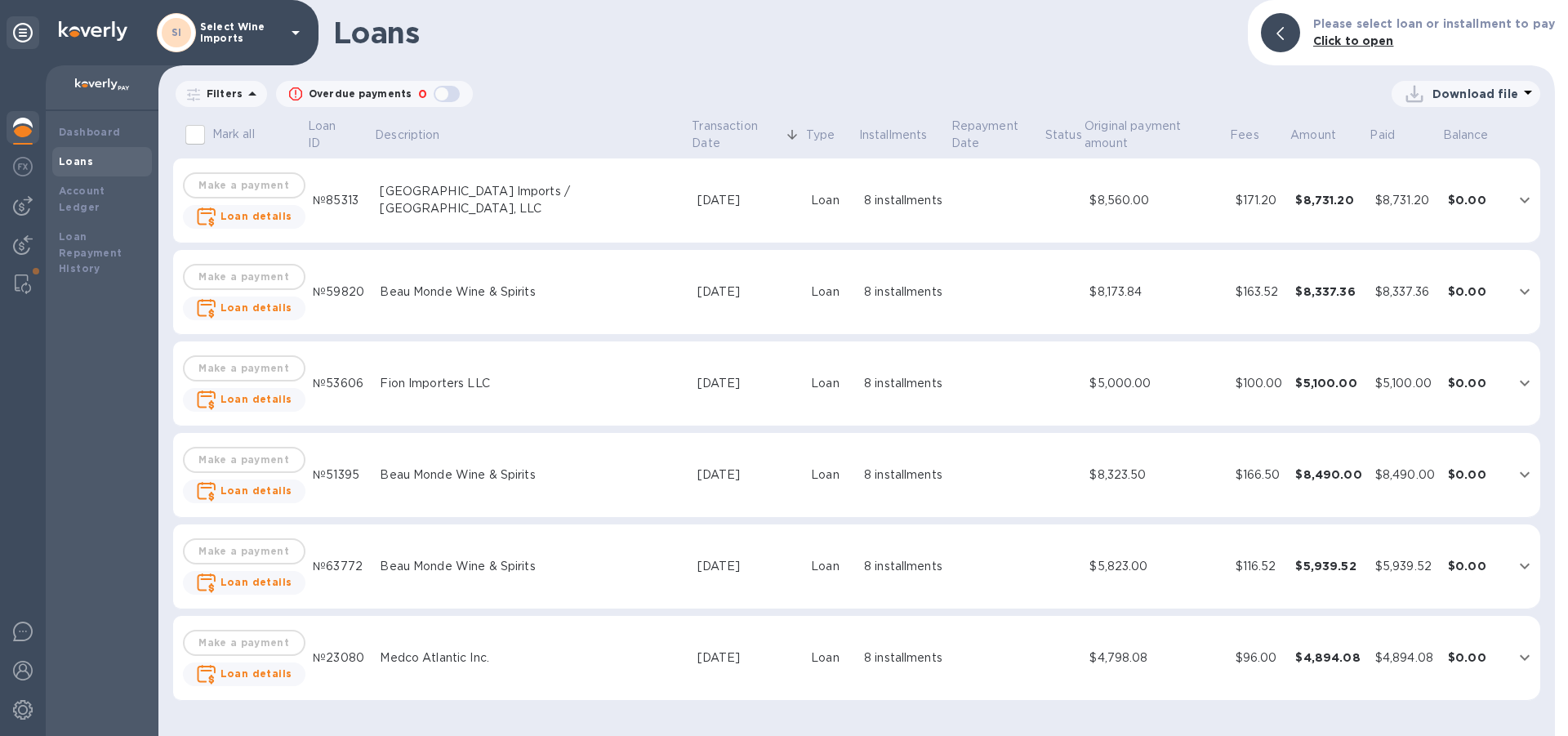
click at [1454, 97] on p "Download file" at bounding box center [1475, 93] width 85 height 16
click at [1437, 130] on li "XLSX file" at bounding box center [1467, 133] width 111 height 46
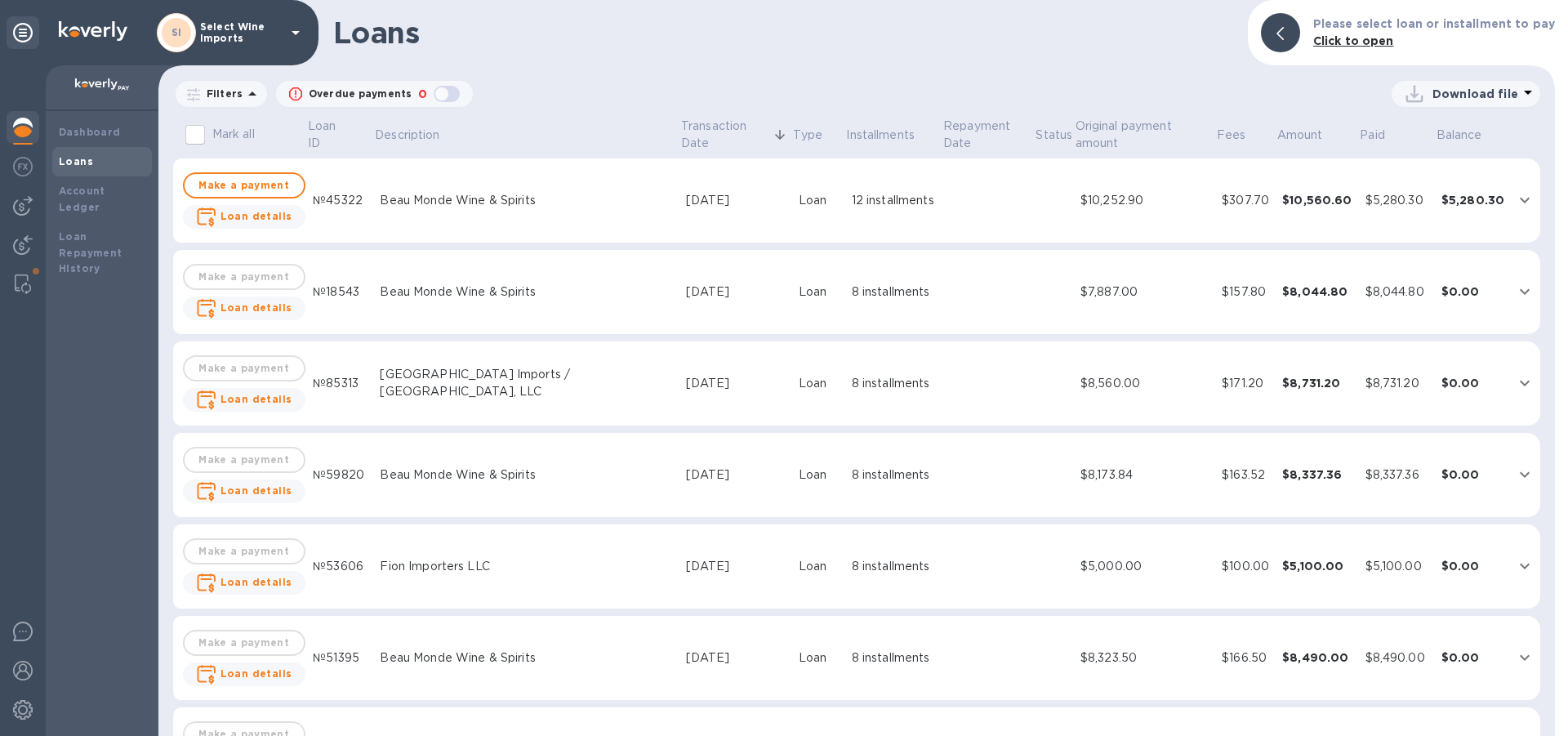
click at [1463, 95] on p "Download file" at bounding box center [1475, 93] width 85 height 16
click at [1439, 133] on li "XLSX file" at bounding box center [1467, 133] width 111 height 46
click at [365, 90] on p "Overdue payments" at bounding box center [360, 93] width 103 height 15
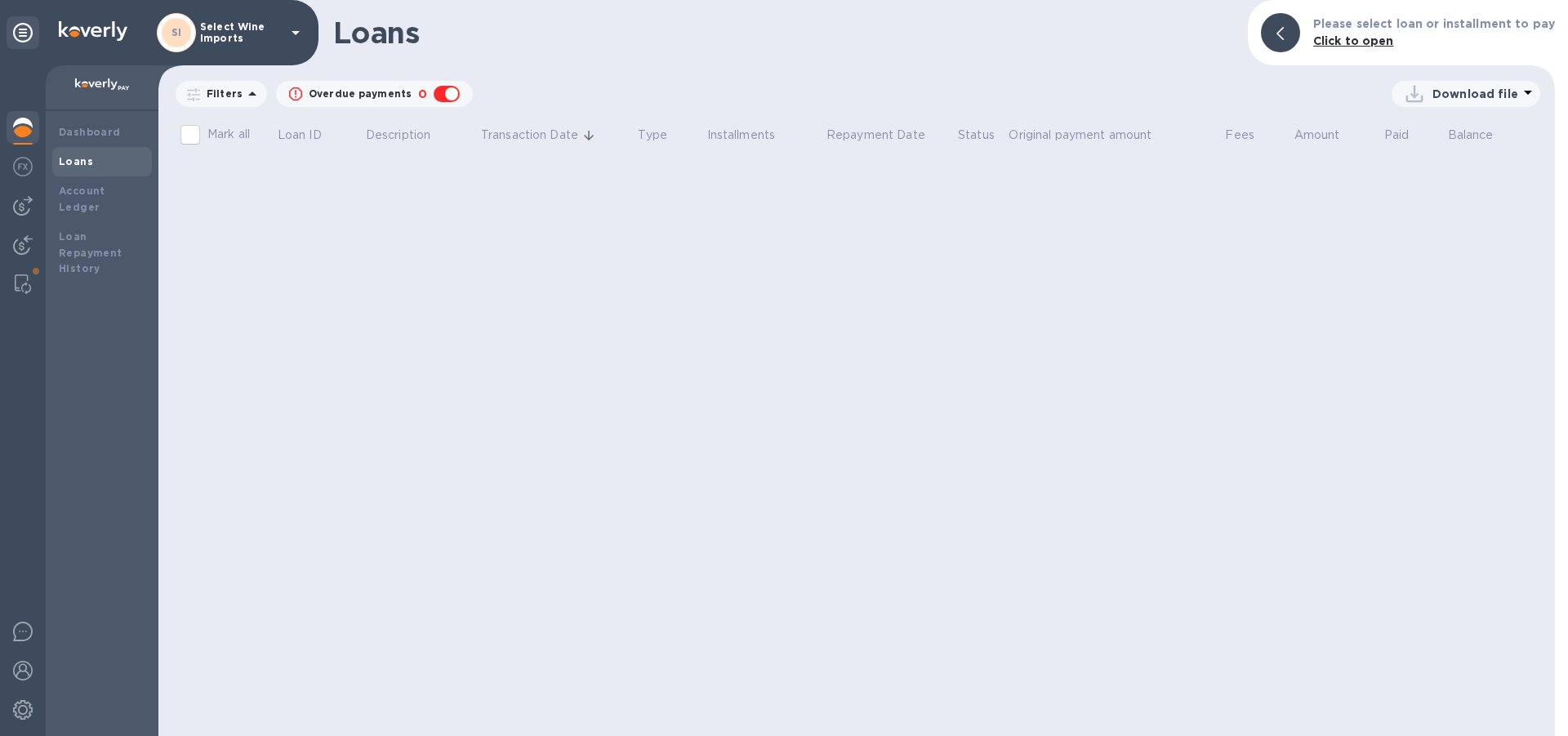
click at [365, 90] on p "Overdue payments" at bounding box center [360, 93] width 103 height 15
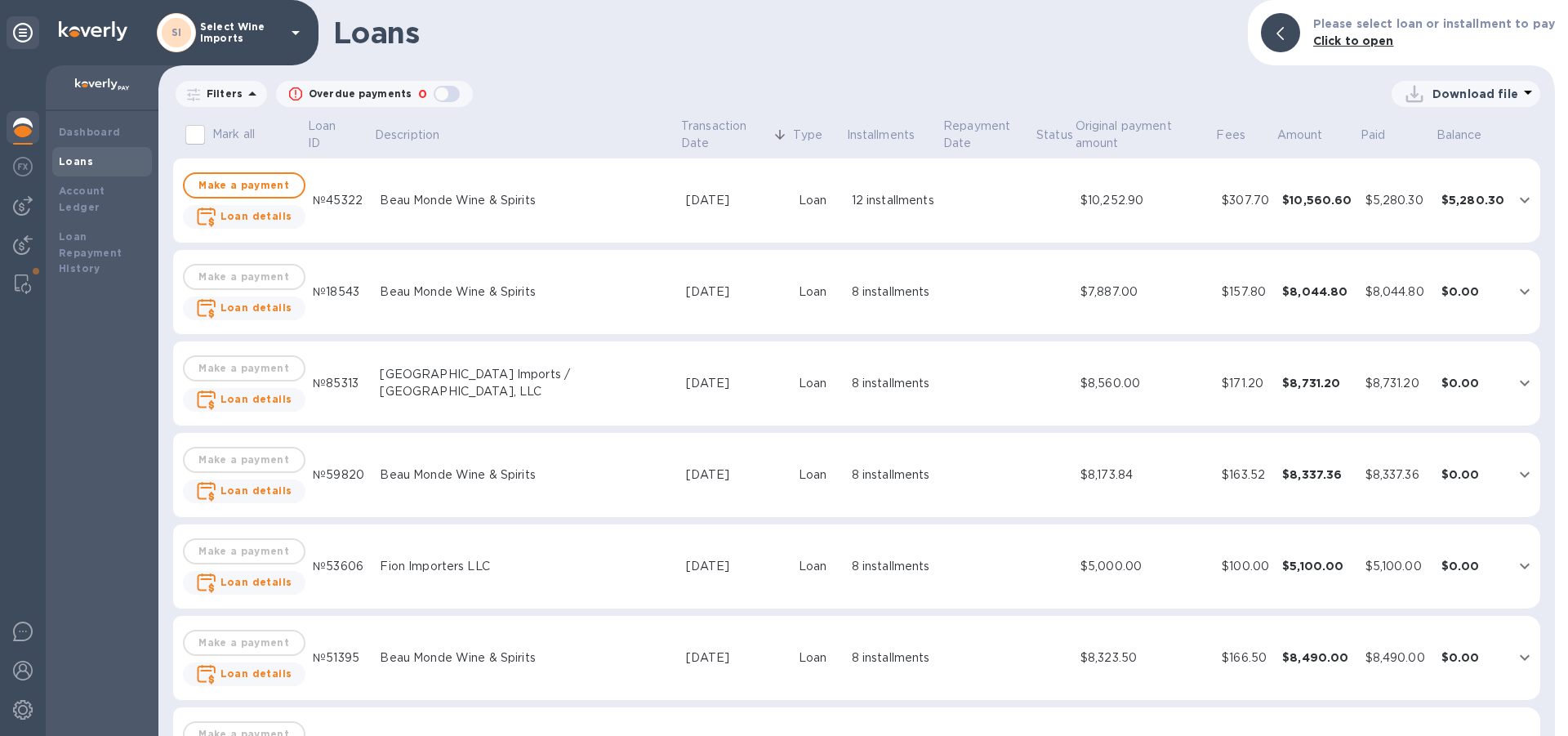
checkbox input "false"
click at [226, 91] on p "Filters" at bounding box center [221, 93] width 42 height 14
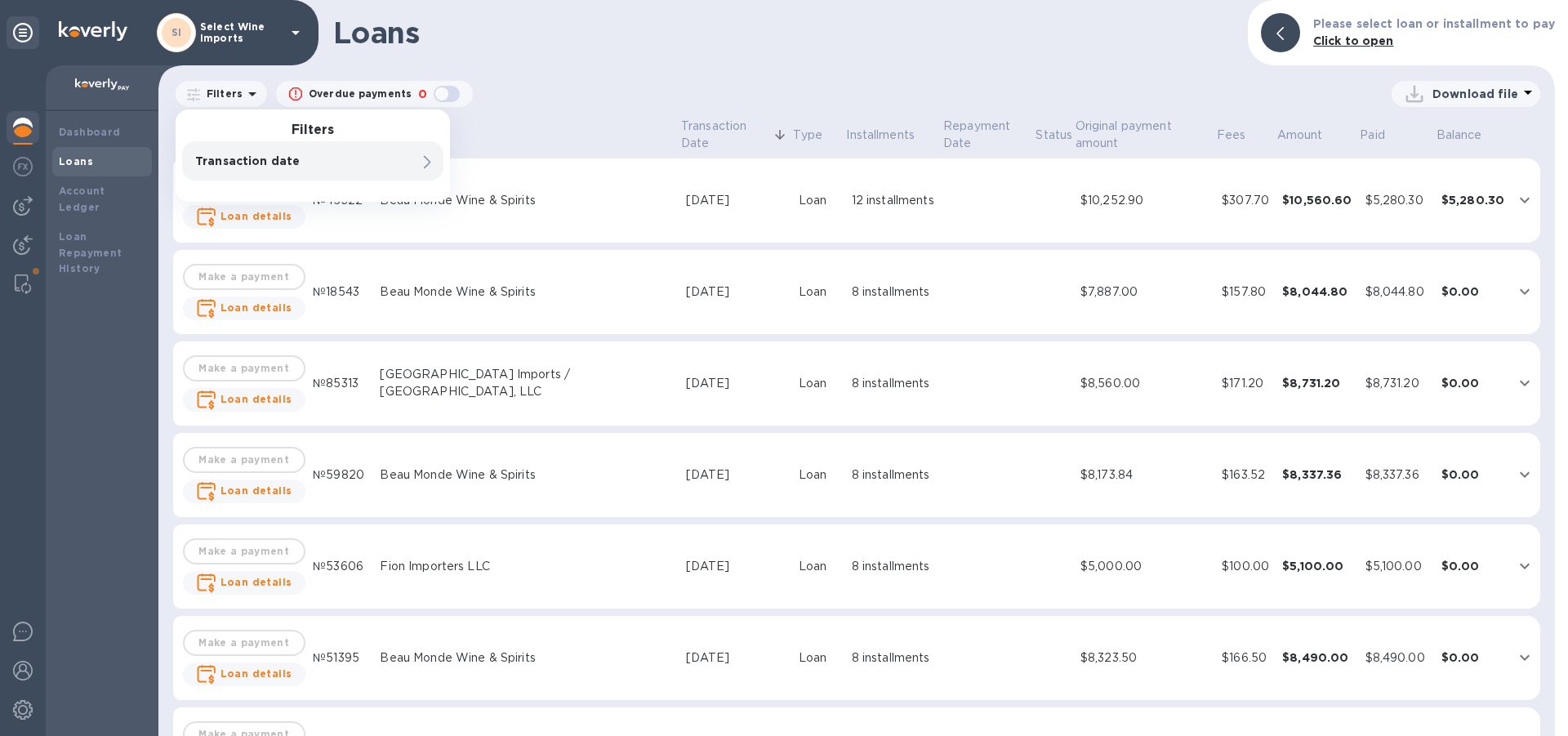
click at [225, 158] on p "Transaction date" at bounding box center [285, 161] width 180 height 16
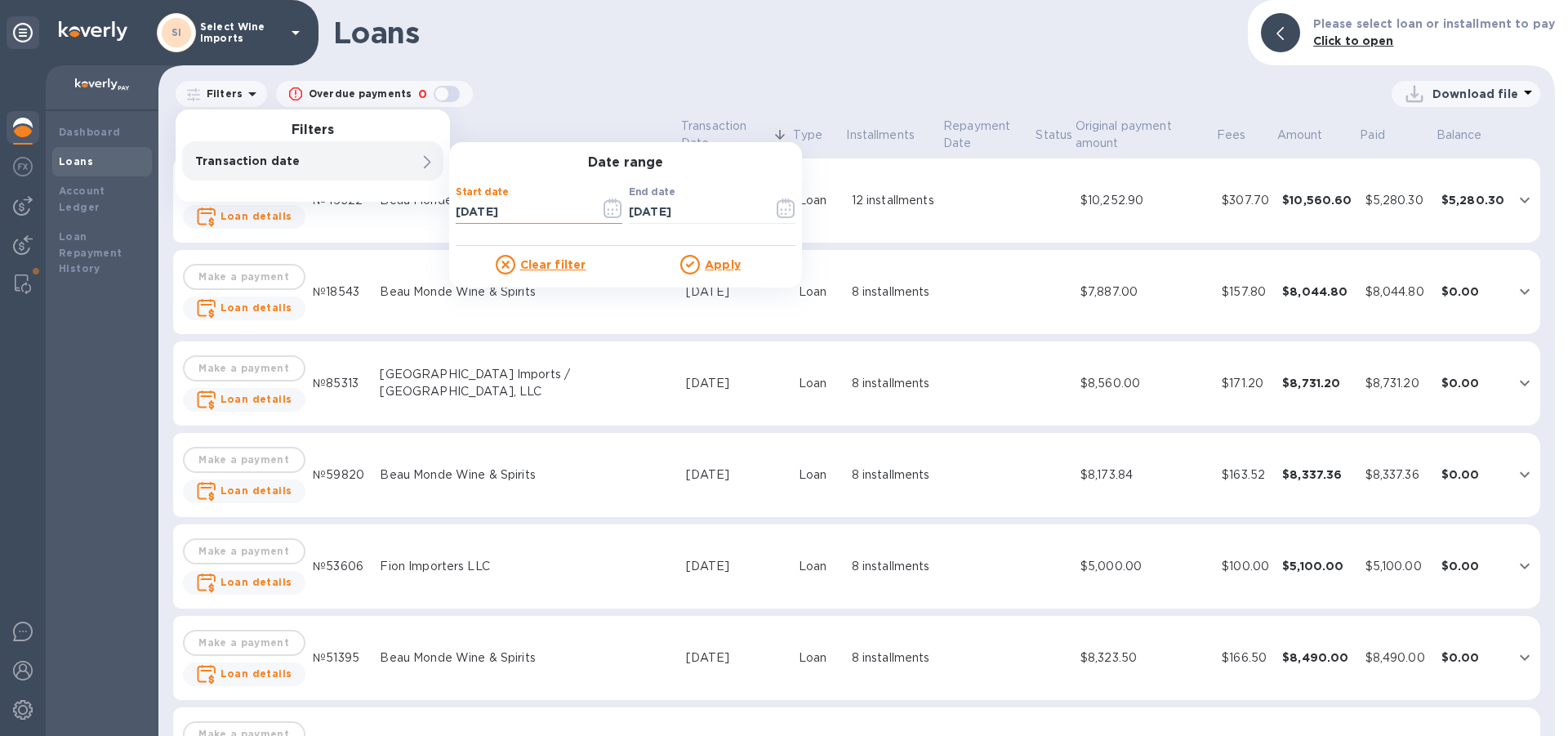
drag, startPoint x: 543, startPoint y: 213, endPoint x: 249, endPoint y: 205, distance: 294.1
click at [456, 205] on input "[DATE]" at bounding box center [522, 212] width 131 height 24
type input "[DATE]"
click at [711, 215] on input "[DATE]" at bounding box center [694, 212] width 131 height 24
type input "0_/__/____"
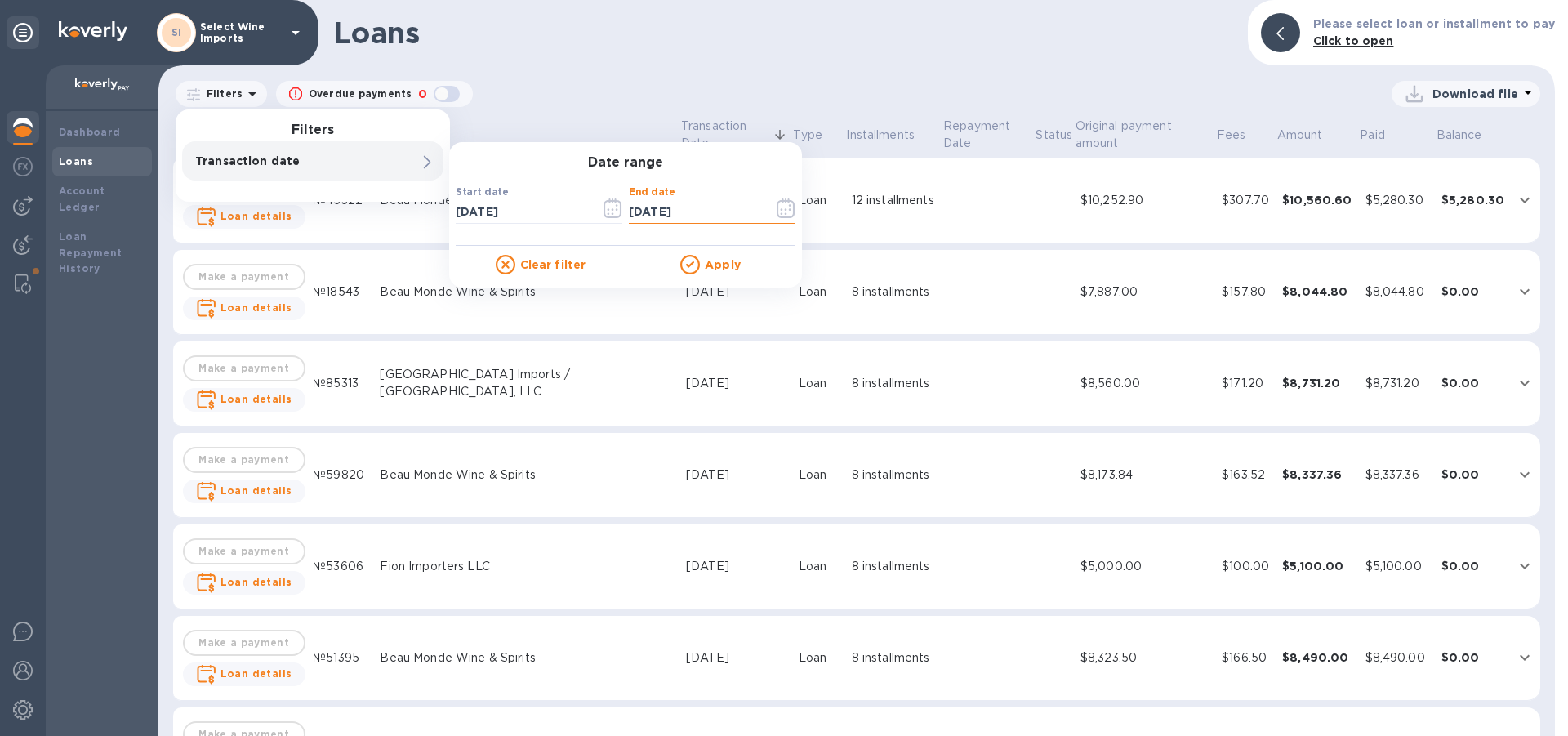
click at [746, 208] on input "[DATE]" at bounding box center [694, 212] width 131 height 24
type input "[DATE]"
click at [718, 265] on u "Apply" at bounding box center [723, 264] width 36 height 13
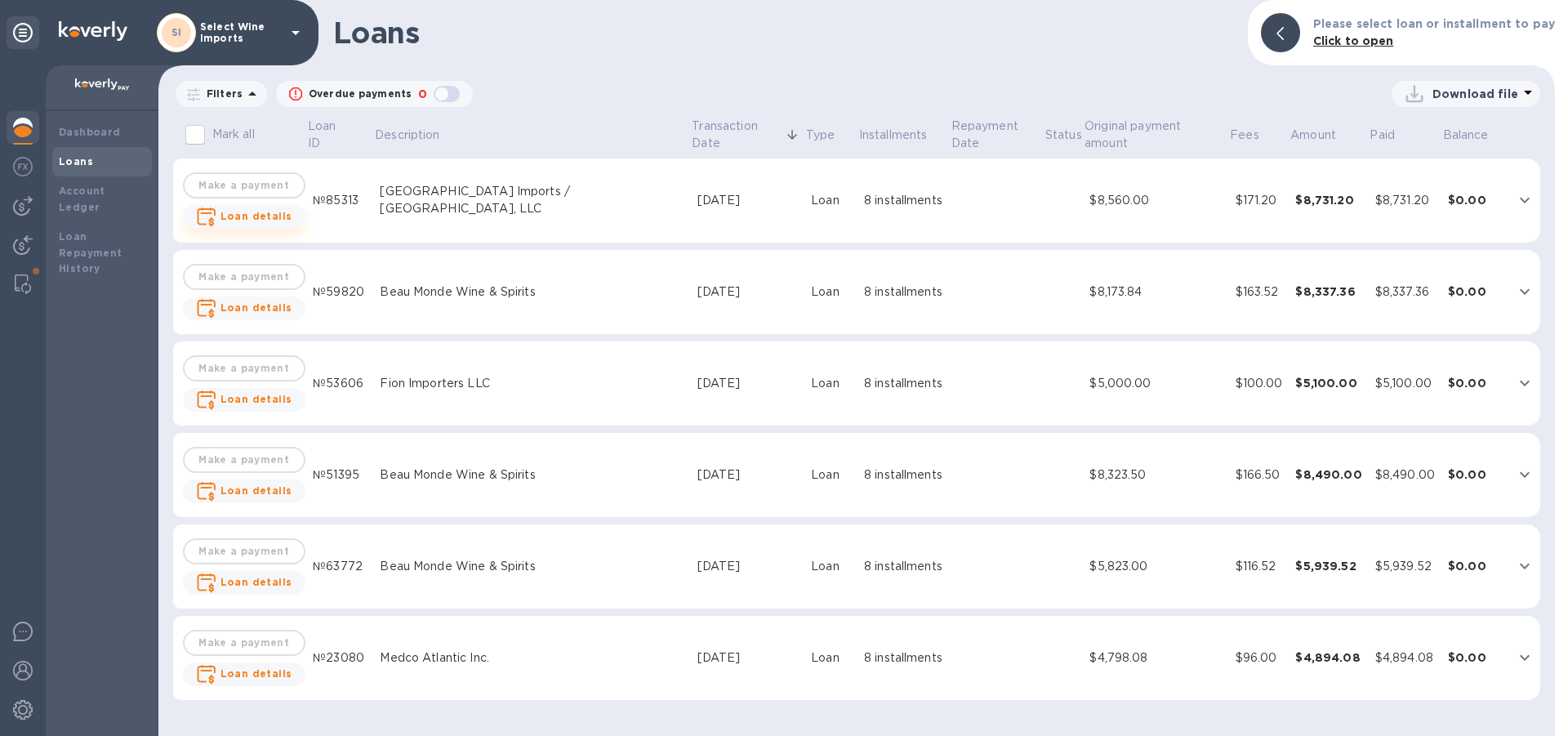
click at [251, 219] on b "Loan details" at bounding box center [256, 216] width 72 height 12
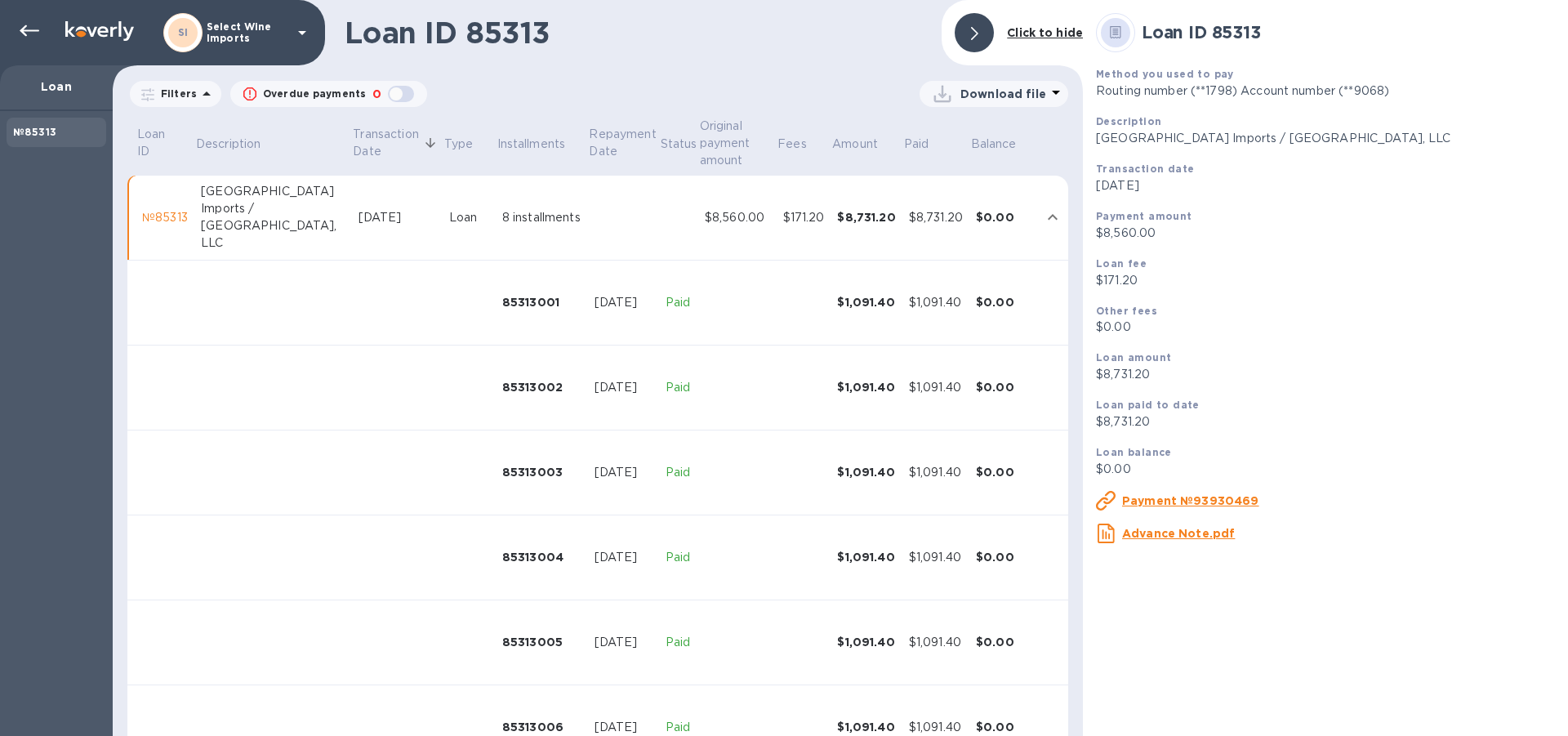
click at [171, 214] on div "№85313" at bounding box center [165, 218] width 46 height 17
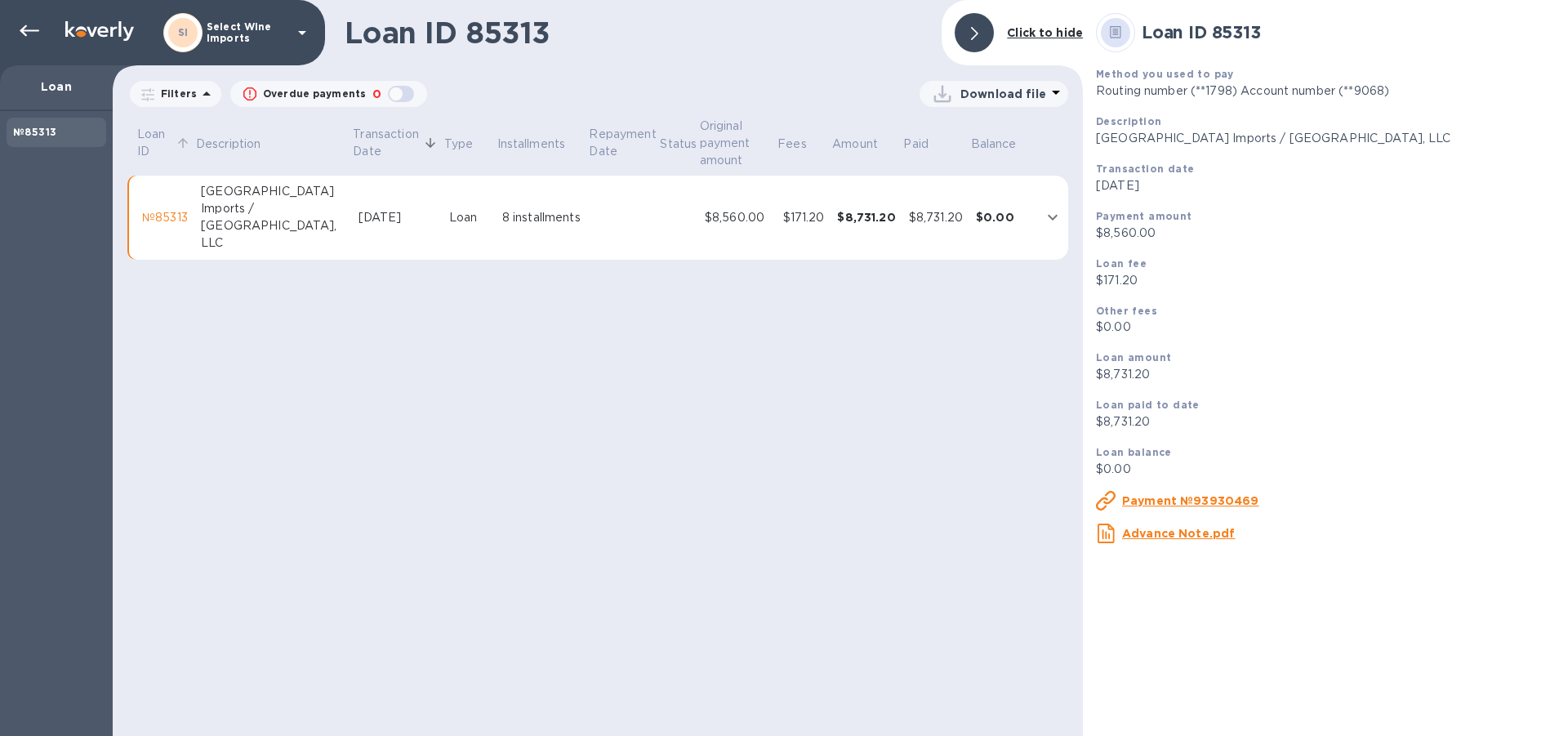
click at [146, 143] on p "Loan ID" at bounding box center [155, 143] width 35 height 35
click at [1027, 32] on b "Click to hide" at bounding box center [1045, 32] width 76 height 13
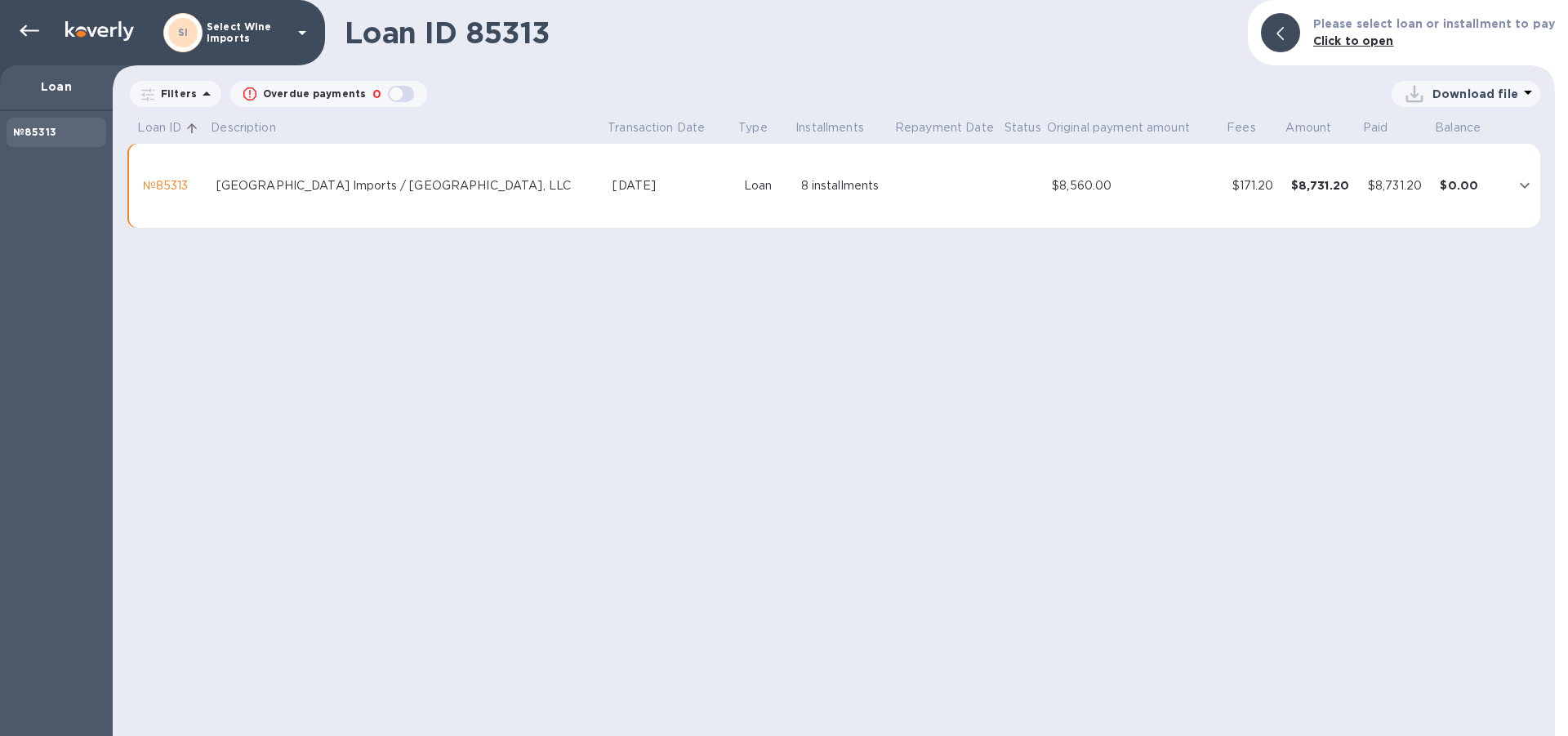
click at [168, 94] on p "Filters" at bounding box center [175, 93] width 42 height 14
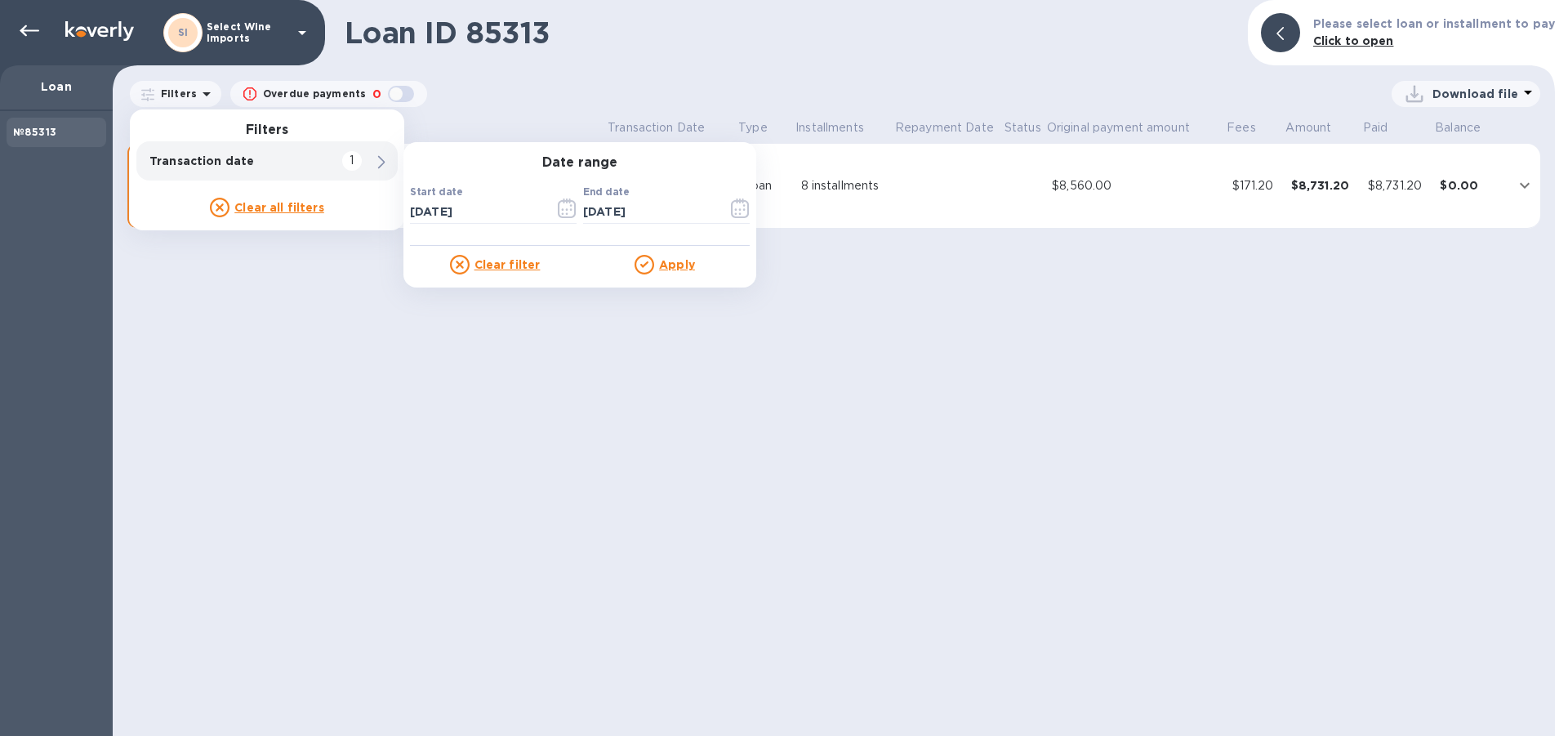
click at [675, 267] on u "Apply" at bounding box center [677, 264] width 36 height 13
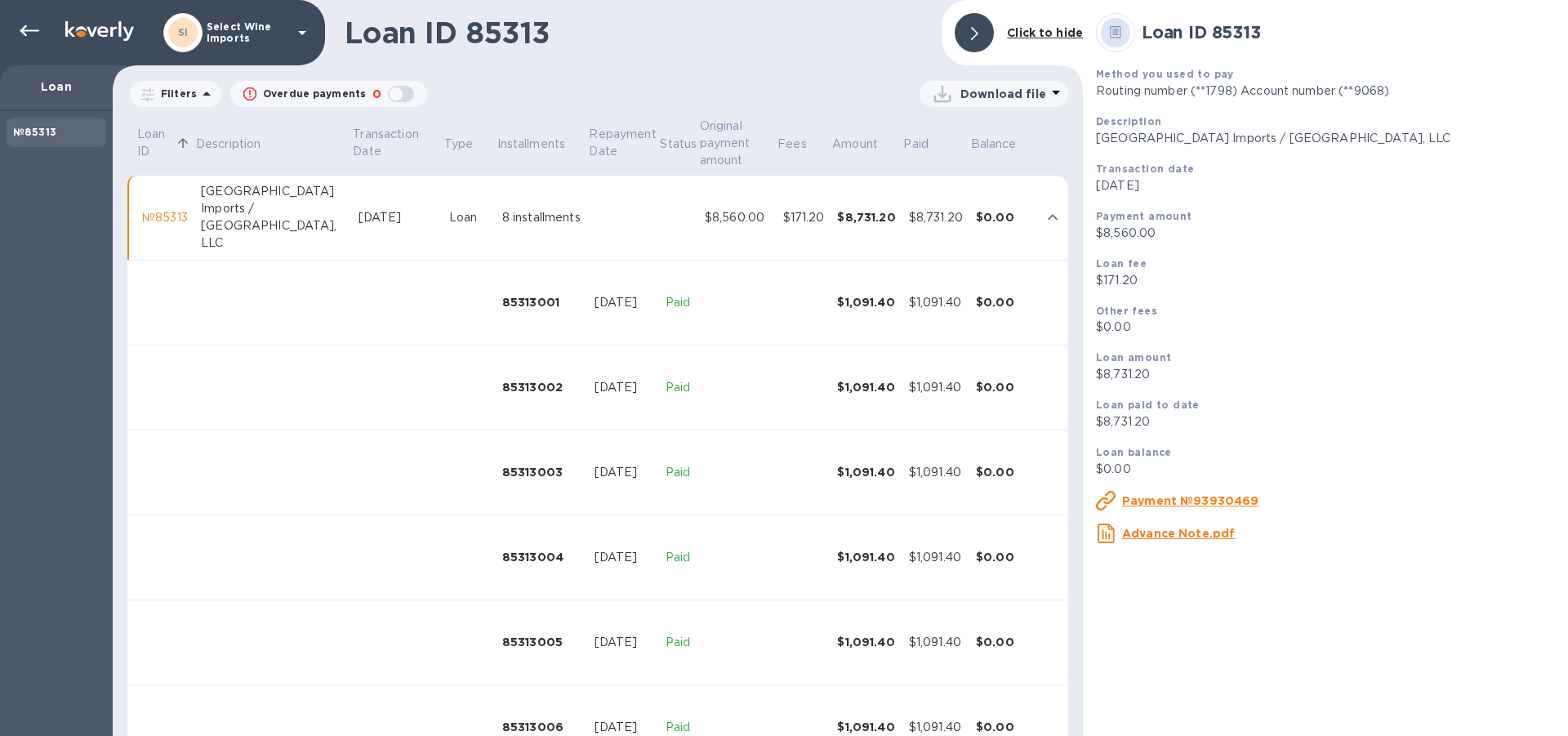
click at [160, 219] on div "№85313" at bounding box center [165, 218] width 46 height 17
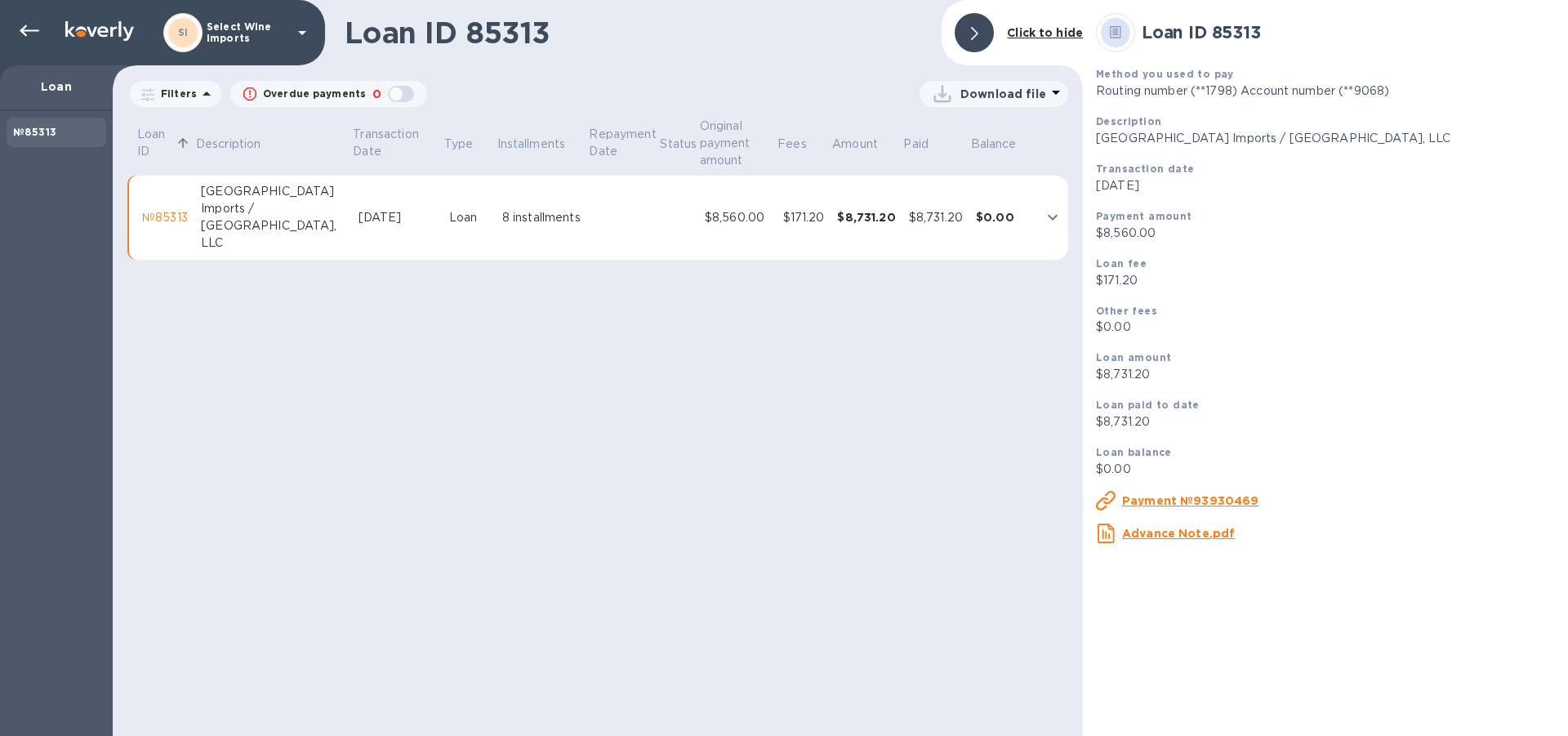
click at [186, 138] on icon at bounding box center [182, 143] width 15 height 15
click at [28, 24] on icon at bounding box center [29, 31] width 20 height 20
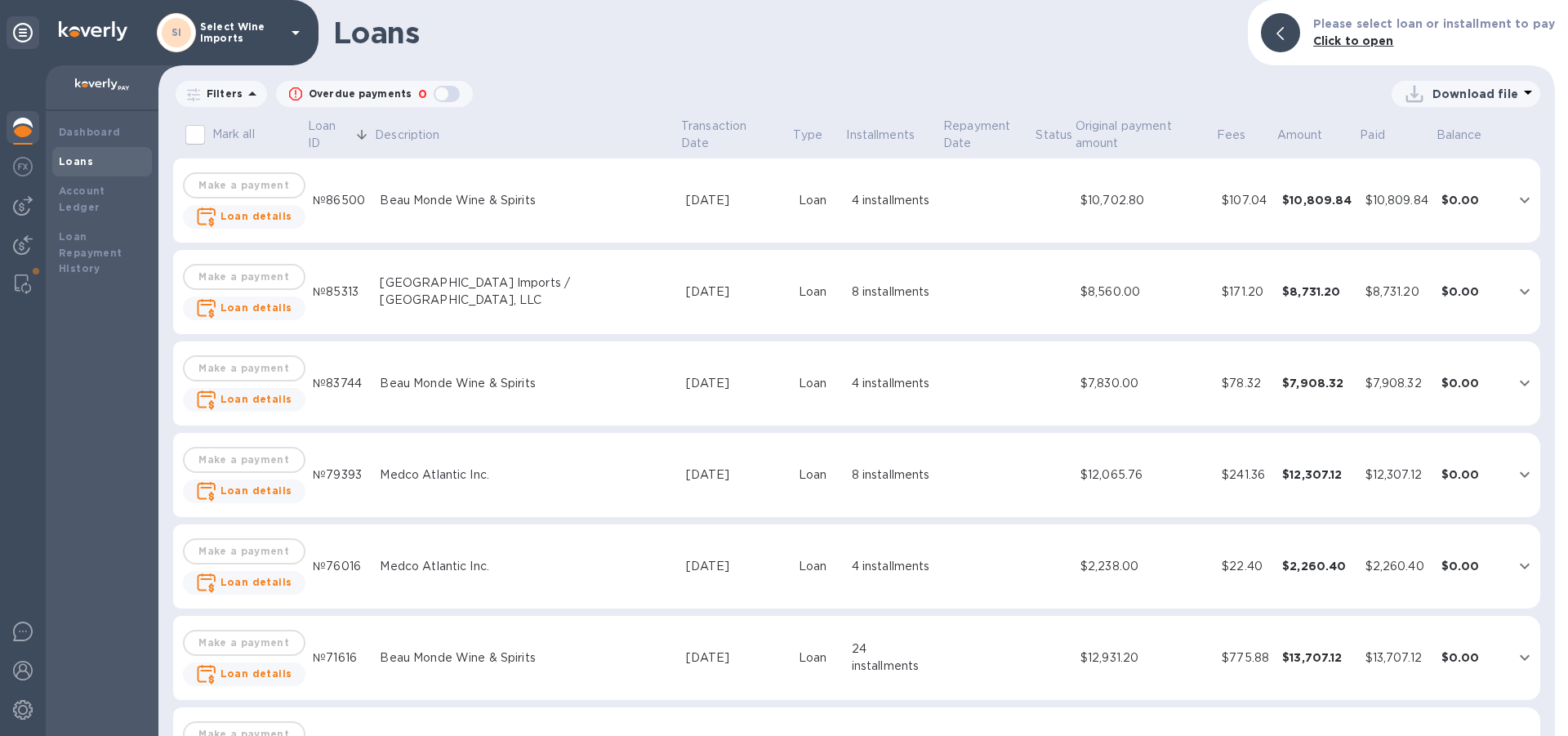
click at [207, 92] on p "Filters" at bounding box center [221, 93] width 42 height 14
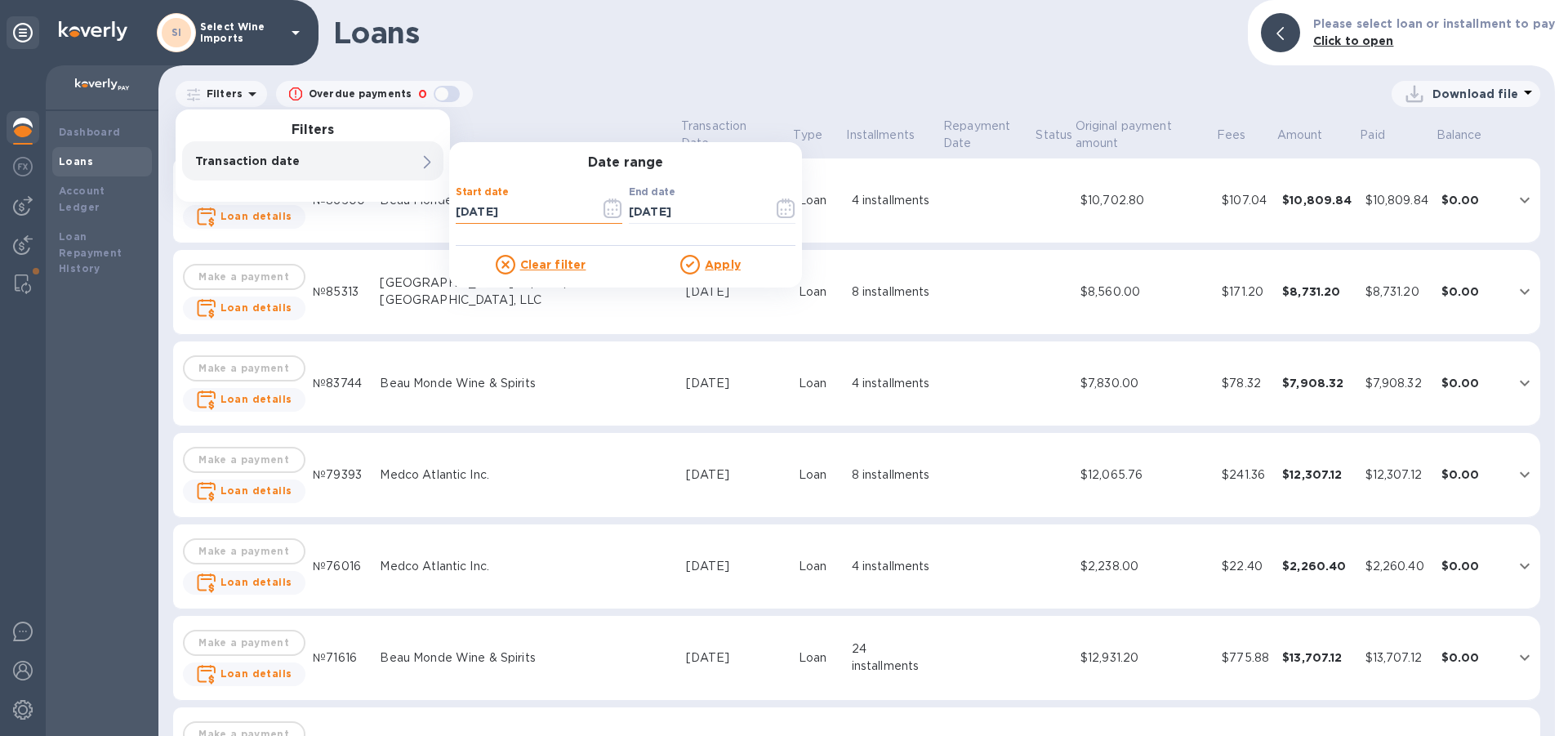
drag, startPoint x: 531, startPoint y: 209, endPoint x: 319, endPoint y: 192, distance: 212.7
click at [456, 200] on input "[DATE]" at bounding box center [522, 212] width 131 height 24
type input "[DATE]"
drag, startPoint x: 718, startPoint y: 213, endPoint x: 450, endPoint y: 203, distance: 268.2
click at [629, 203] on input "[DATE]" at bounding box center [694, 212] width 131 height 24
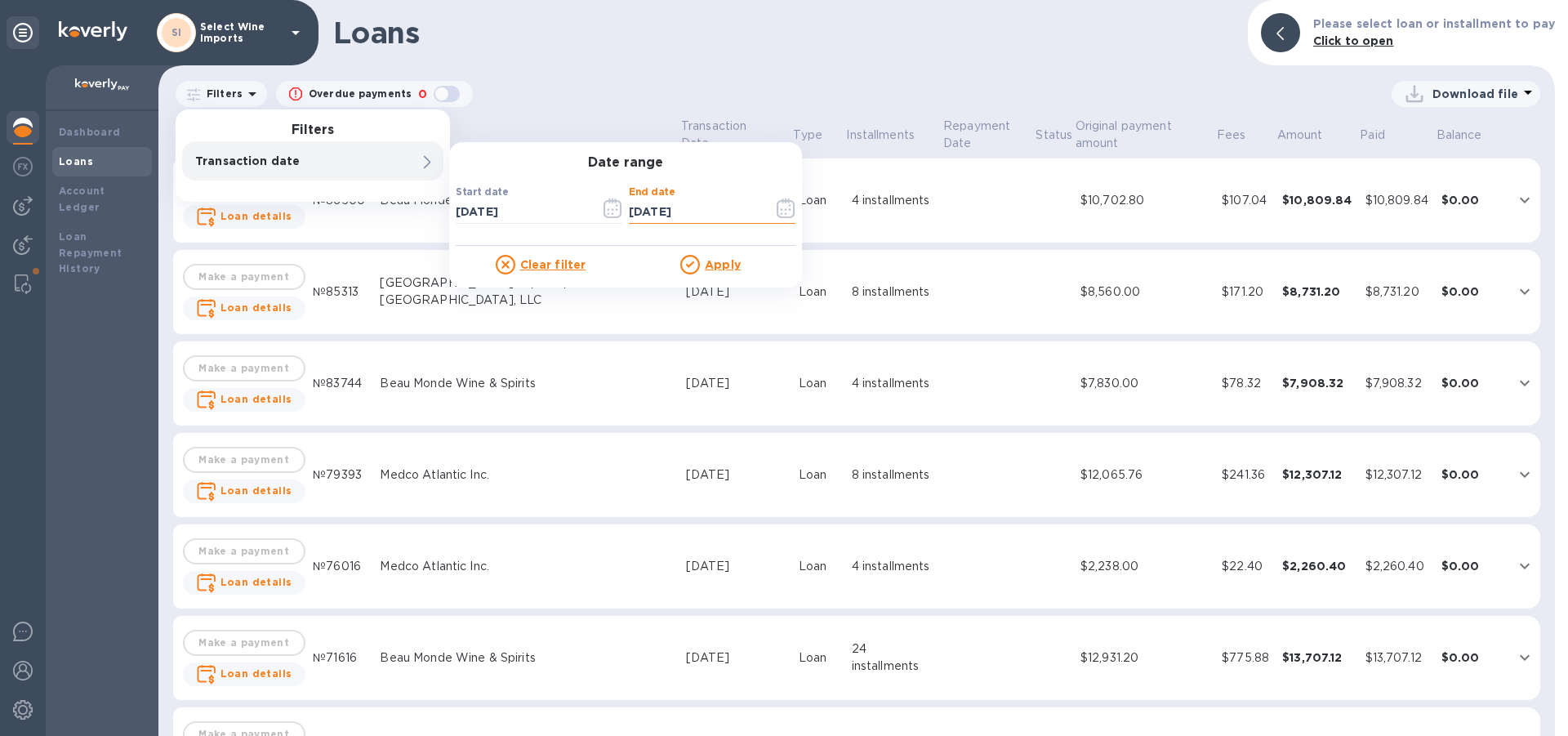
type input "[DATE]"
click at [730, 267] on u "Apply" at bounding box center [723, 264] width 36 height 13
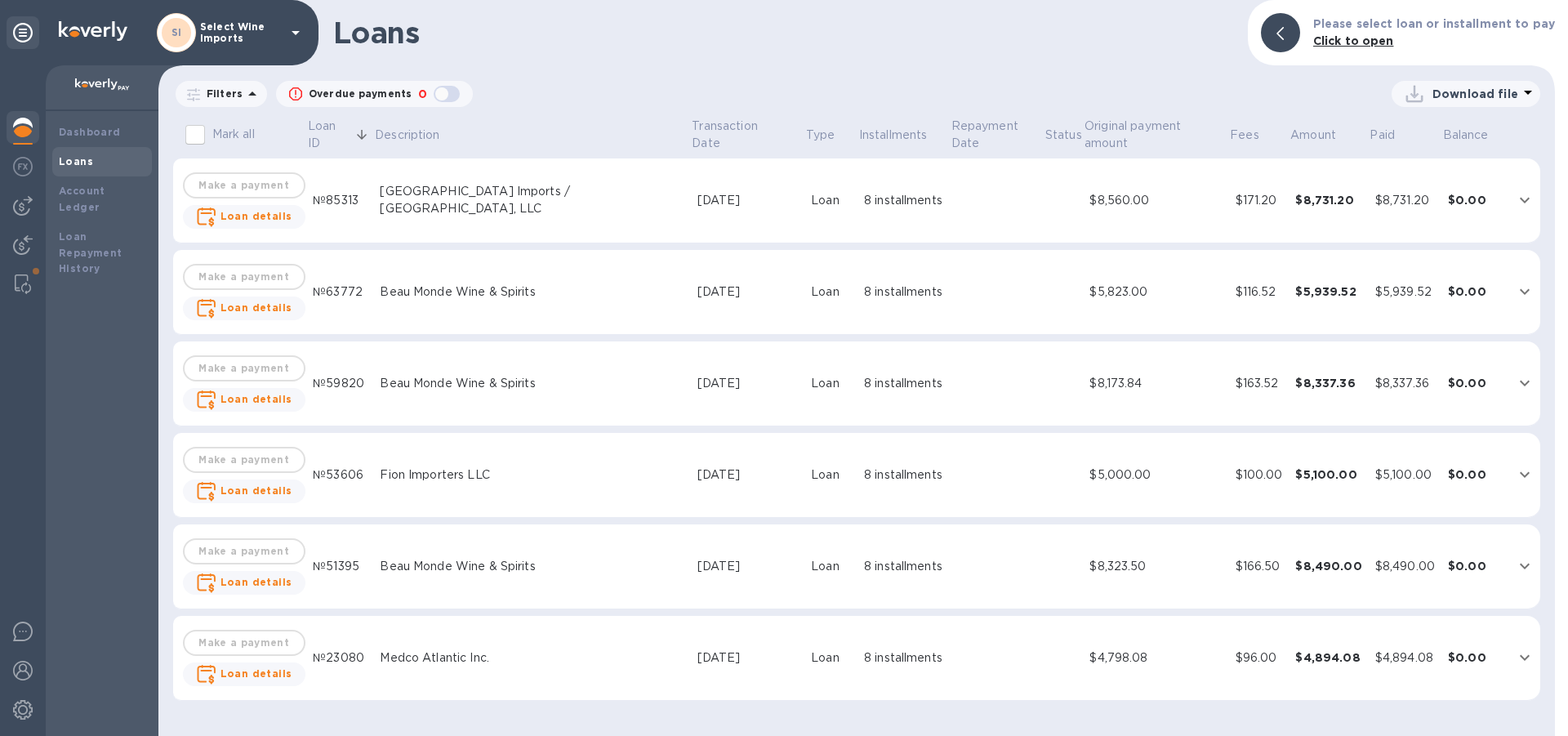
click at [1464, 92] on p "Download file" at bounding box center [1475, 93] width 85 height 16
click at [1432, 129] on li "XLSX file" at bounding box center [1467, 133] width 111 height 46
